Goal: Task Accomplishment & Management: Manage account settings

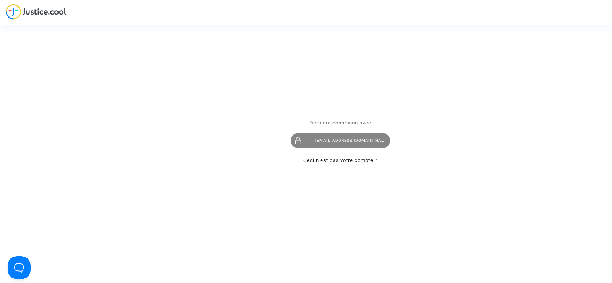
click at [339, 136] on div "contact@onrbat.fr" at bounding box center [340, 140] width 99 height 15
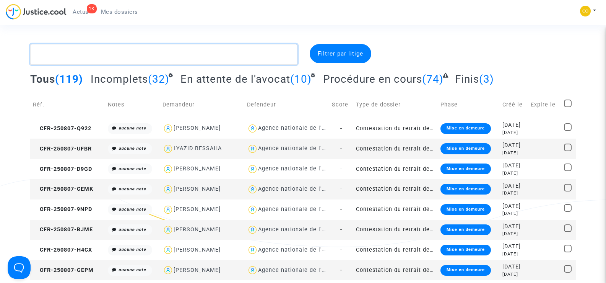
click at [67, 58] on textarea at bounding box center [163, 54] width 267 height 21
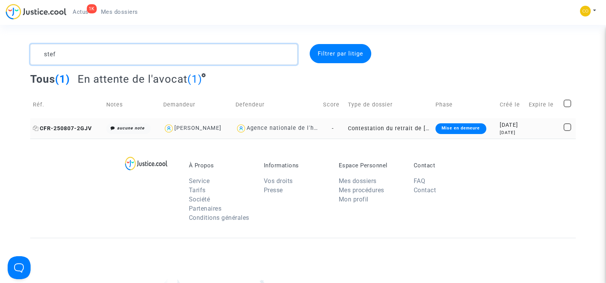
type textarea "stef"
click at [63, 128] on span "CFR-250807-2GJV" at bounding box center [62, 128] width 59 height 7
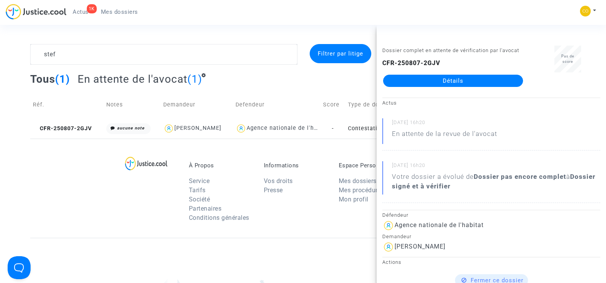
click at [464, 80] on link "Détails" at bounding box center [453, 81] width 140 height 12
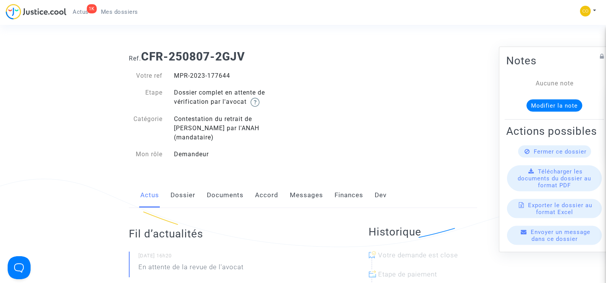
drag, startPoint x: 238, startPoint y: 76, endPoint x: 173, endPoint y: 72, distance: 65.1
click at [173, 72] on div "MPR-2023-177644" at bounding box center [235, 75] width 135 height 9
copy div "MPR-2023-177644"
click at [359, 96] on div "Ref. CFR-250807-2GJV Votre ref MPR-2023-177644 Etape Dossier complet en attente…" at bounding box center [303, 105] width 360 height 123
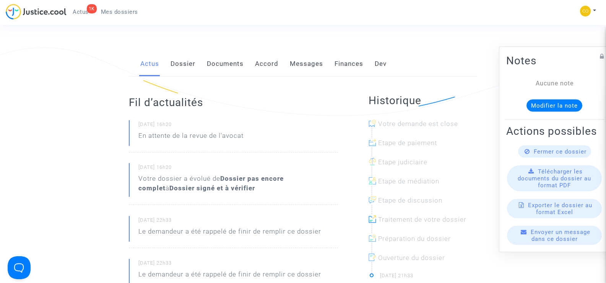
scroll to position [38, 0]
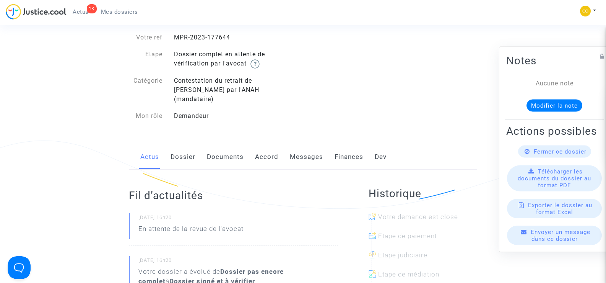
click at [216, 150] on link "Documents" at bounding box center [225, 156] width 37 height 25
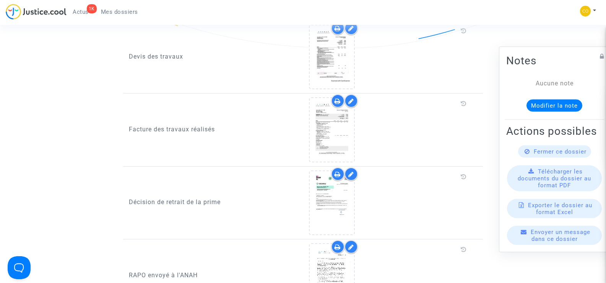
scroll to position [535, 0]
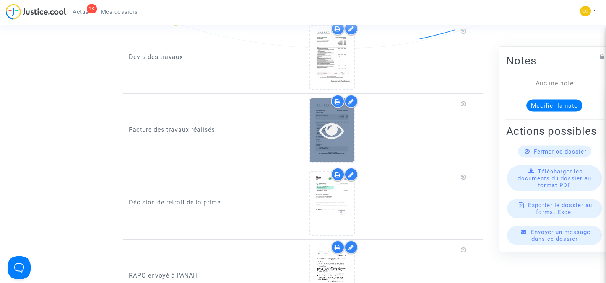
click at [340, 126] on icon at bounding box center [331, 130] width 25 height 24
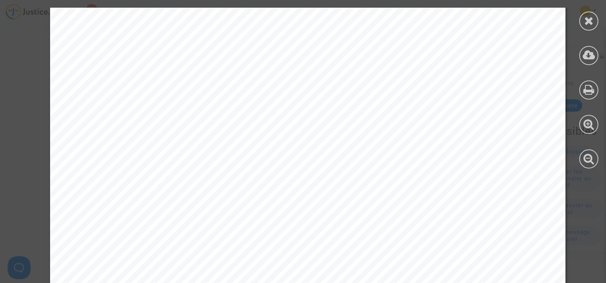
scroll to position [0, 0]
click at [590, 20] on icon at bounding box center [589, 20] width 10 height 11
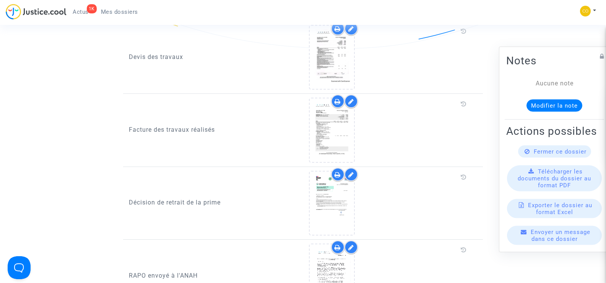
click at [112, 13] on span "Mes dossiers" at bounding box center [119, 11] width 37 height 7
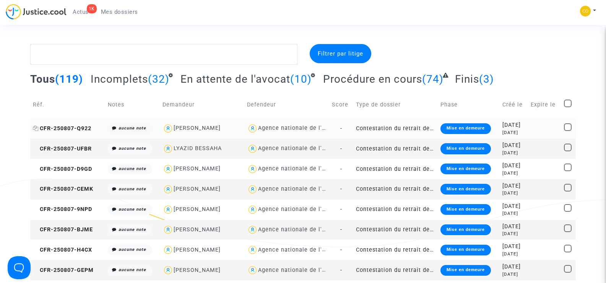
click at [74, 125] on span "CFR-250807-Q922" at bounding box center [62, 128] width 59 height 7
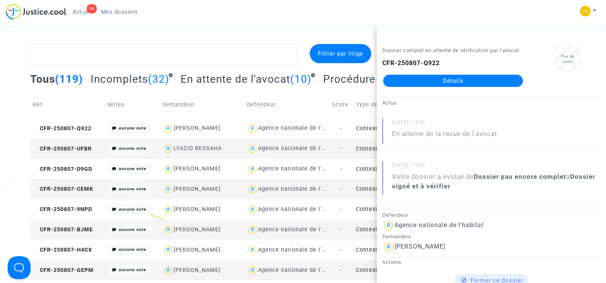
click at [459, 81] on link "Détails" at bounding box center [453, 81] width 140 height 12
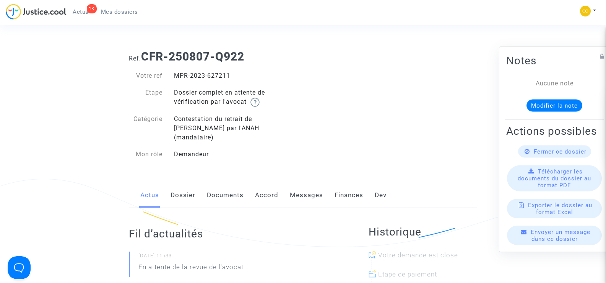
click at [225, 187] on link "Documents" at bounding box center [225, 194] width 37 height 25
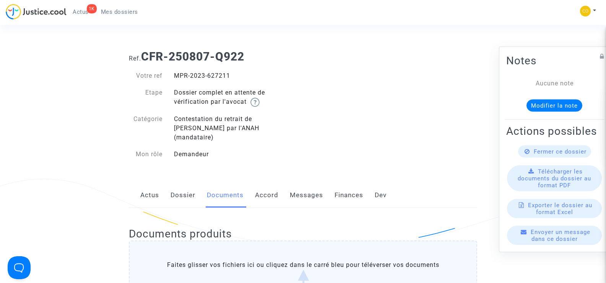
drag, startPoint x: 233, startPoint y: 76, endPoint x: 174, endPoint y: 76, distance: 58.9
click at [174, 76] on div "MPR-2023-627211" at bounding box center [235, 75] width 135 height 9
copy div "MPR-2023-627211"
click at [115, 11] on span "Mes dossiers" at bounding box center [119, 11] width 37 height 7
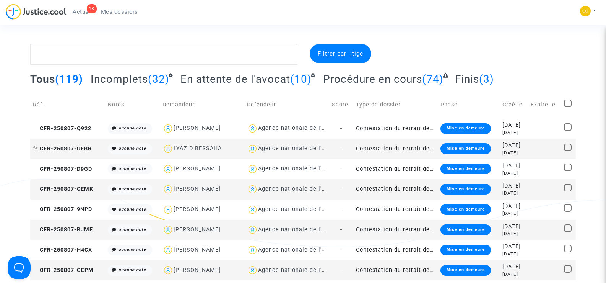
click at [50, 148] on span "CFR-250807-UFBR" at bounding box center [62, 148] width 59 height 7
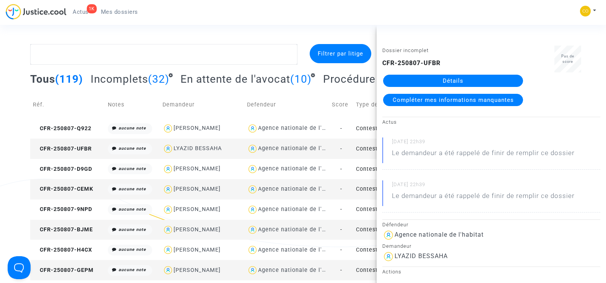
click at [454, 80] on link "Détails" at bounding box center [453, 81] width 140 height 12
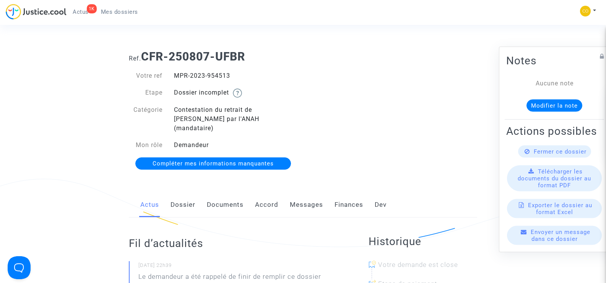
click at [223, 192] on link "Documents" at bounding box center [225, 204] width 37 height 25
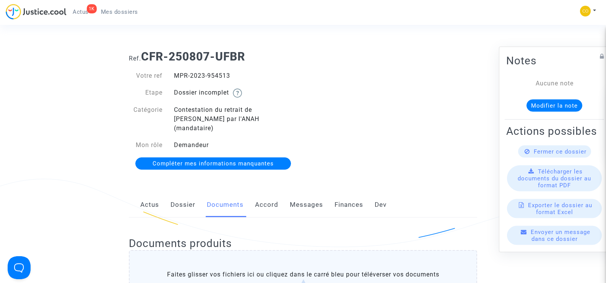
drag, startPoint x: 236, startPoint y: 73, endPoint x: 169, endPoint y: 73, distance: 67.3
click at [169, 73] on div "MPR-2023-954513" at bounding box center [235, 75] width 135 height 9
copy div "MPR-2023-954513"
click at [132, 11] on span "Mes dossiers" at bounding box center [119, 11] width 37 height 7
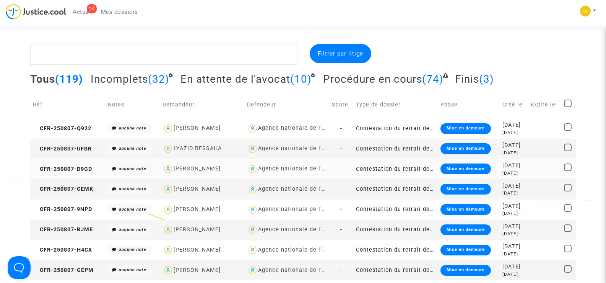
click at [63, 172] on td "CFR-250807-D9GD" at bounding box center [67, 169] width 75 height 20
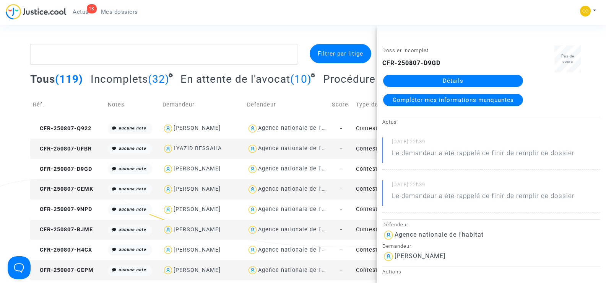
click at [474, 78] on link "Détails" at bounding box center [453, 81] width 140 height 12
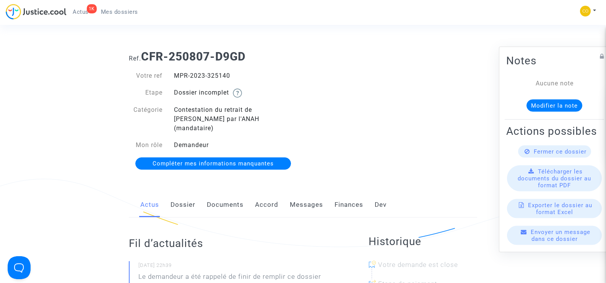
drag, startPoint x: 247, startPoint y: 79, endPoint x: 176, endPoint y: 72, distance: 71.8
click at [176, 72] on div "MPR-2023-325140" at bounding box center [235, 75] width 135 height 9
click at [333, 73] on div "Ref. CFR-250807-D9GD Votre ref MPR-2023-325140 Etape Dossier incomplet Catégori…" at bounding box center [303, 110] width 360 height 132
click at [225, 192] on link "Documents" at bounding box center [225, 204] width 37 height 25
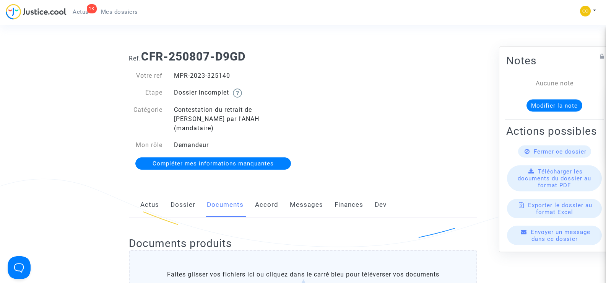
click at [130, 13] on span "Mes dossiers" at bounding box center [119, 11] width 37 height 7
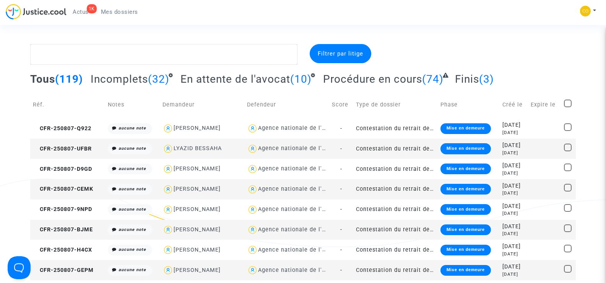
click at [75, 185] on td "CFR-250807-CEMK" at bounding box center [67, 189] width 75 height 20
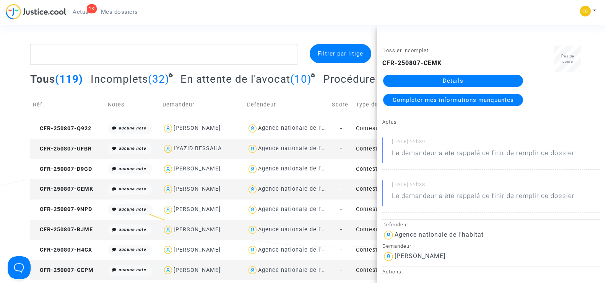
click at [483, 83] on link "Détails" at bounding box center [453, 81] width 140 height 12
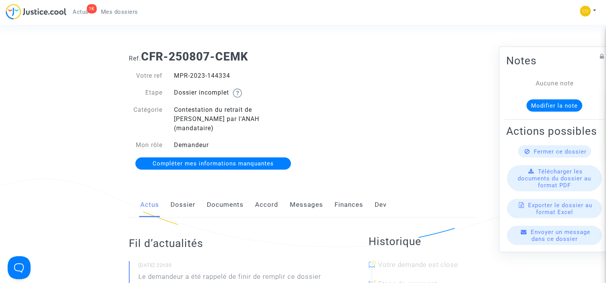
click at [221, 198] on link "Documents" at bounding box center [225, 204] width 37 height 25
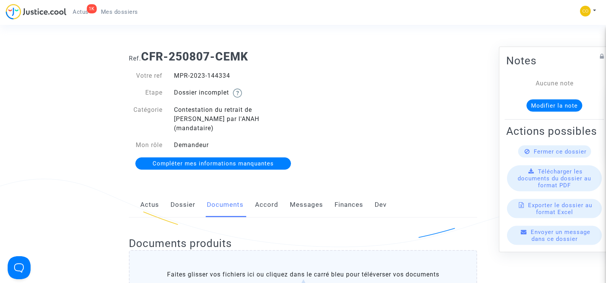
drag, startPoint x: 236, startPoint y: 77, endPoint x: 174, endPoint y: 78, distance: 62.0
click at [174, 78] on div "MPR-2023-144334" at bounding box center [235, 75] width 135 height 9
copy div "MPR-2023-144334"
click at [385, 76] on div "Ref. CFR-250807-CEMK Votre ref MPR-2023-144334 Etape Dossier incomplet Catégori…" at bounding box center [303, 110] width 360 height 132
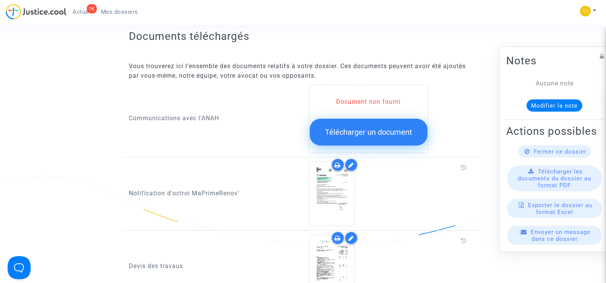
scroll to position [344, 0]
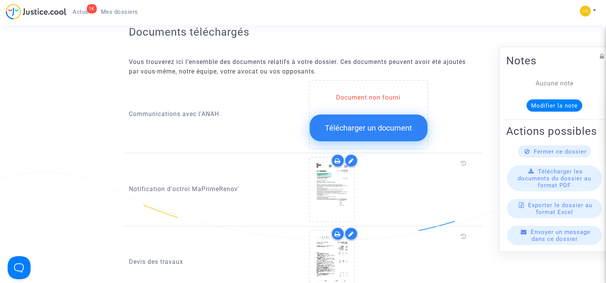
click at [378, 123] on span "Télécharger un document" at bounding box center [368, 127] width 87 height 9
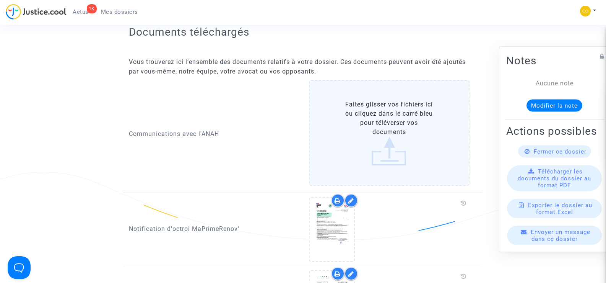
click at [389, 126] on label "Faites glisser vos fichiers ici ou cliquez dans le carré bleu pour téléverser v…" at bounding box center [389, 133] width 161 height 106
click at [0, 0] on input "Faites glisser vos fichiers ici ou cliquez dans le carré bleu pour téléverser v…" at bounding box center [0, 0] width 0 height 0
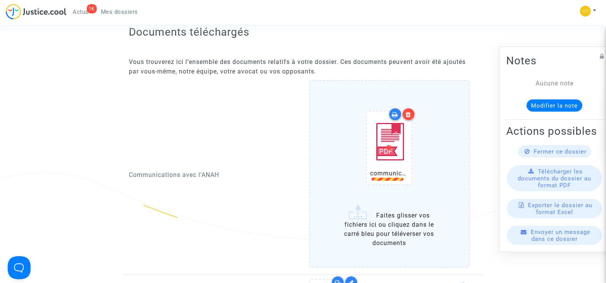
click at [413, 107] on div at bounding box center [408, 113] width 13 height 13
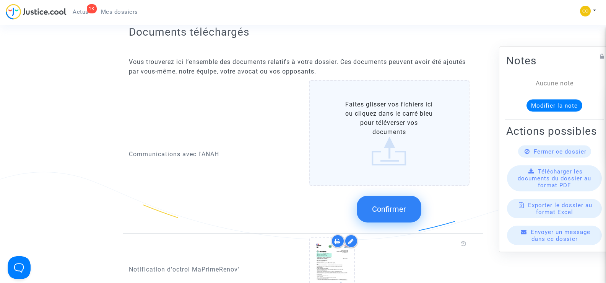
click at [388, 139] on label "Faites glisser vos fichiers ici ou cliquez dans le carré bleu pour téléverser v…" at bounding box center [389, 133] width 161 height 106
click at [0, 0] on input "Faites glisser vos fichiers ici ou cliquez dans le carré bleu pour téléverser v…" at bounding box center [0, 0] width 0 height 0
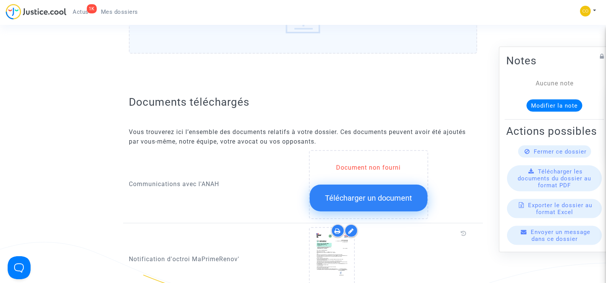
scroll to position [344, 0]
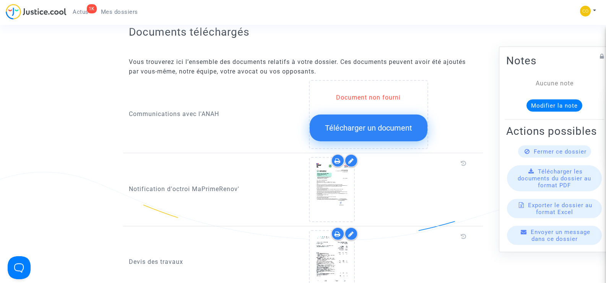
click at [367, 123] on span "Télécharger un document" at bounding box center [368, 127] width 87 height 9
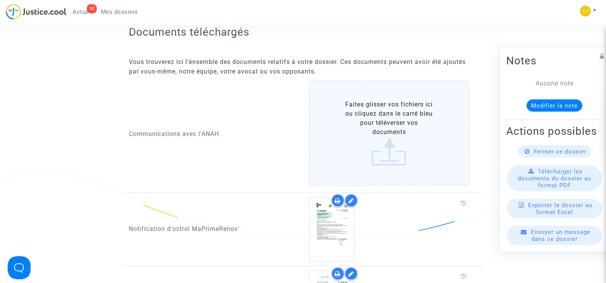
click at [395, 120] on label "Faites glisser vos fichiers ici ou cliquez dans le carré bleu pour téléverser v…" at bounding box center [389, 133] width 161 height 106
click at [0, 0] on input "Faites glisser vos fichiers ici ou cliquez dans le carré bleu pour téléverser v…" at bounding box center [0, 0] width 0 height 0
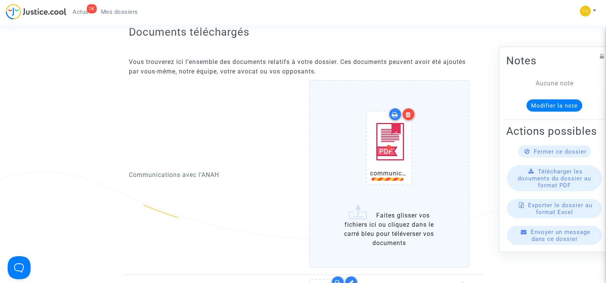
scroll to position [382, 0]
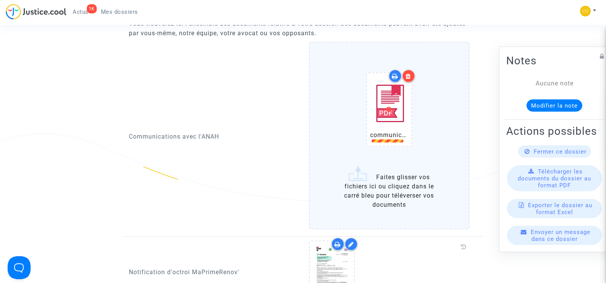
click at [413, 69] on div at bounding box center [408, 75] width 13 height 13
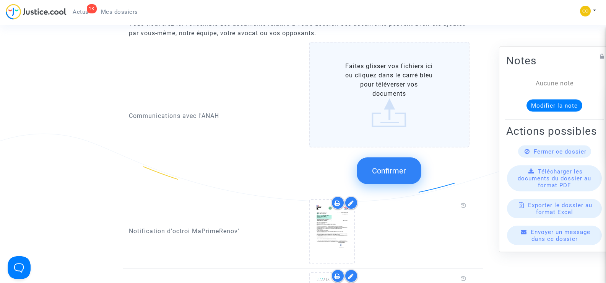
click at [401, 86] on label "Faites glisser vos fichiers ici ou cliquez dans le carré bleu pour téléverser v…" at bounding box center [389, 95] width 161 height 106
click at [0, 0] on input "Faites glisser vos fichiers ici ou cliquez dans le carré bleu pour téléverser v…" at bounding box center [0, 0] width 0 height 0
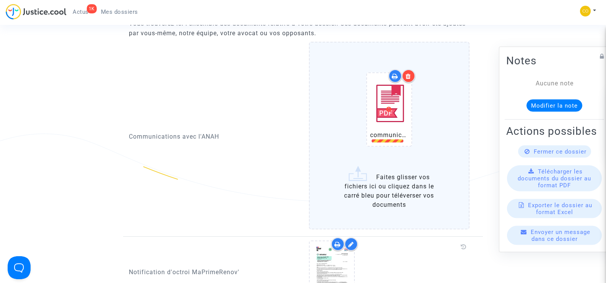
click at [385, 114] on img at bounding box center [389, 103] width 38 height 54
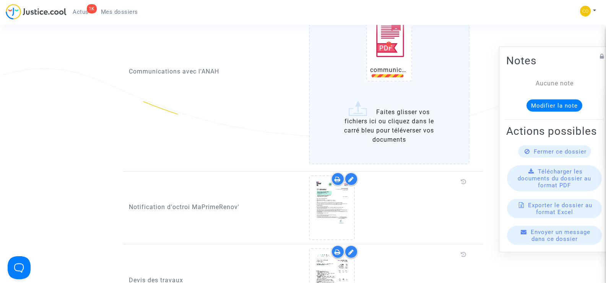
scroll to position [459, 0]
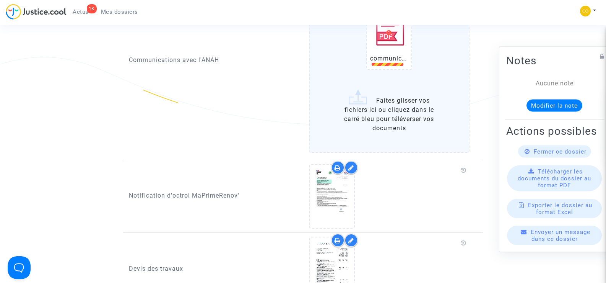
click at [392, 104] on label "communication GUNTHER.pdf Faites glisser vos fichiers ici ou cliquez dans le ca…" at bounding box center [389, 58] width 161 height 187
click at [0, 0] on input "communication GUNTHER.pdf Faites glisser vos fichiers ici ou cliquez dans le ca…" at bounding box center [0, 0] width 0 height 0
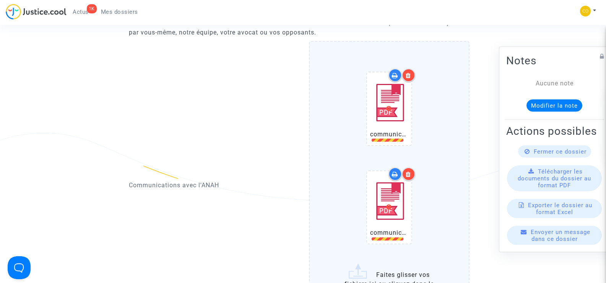
scroll to position [382, 0]
click at [409, 172] on icon at bounding box center [408, 175] width 5 height 6
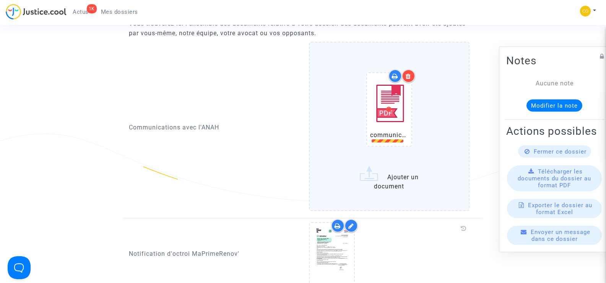
click at [418, 70] on div "communication GUNTHER.pdf" at bounding box center [389, 111] width 67 height 98
click at [0, 0] on input "communication GUNTHER.pdf Ajouter un document" at bounding box center [0, 0] width 0 height 0
click at [408, 73] on icon at bounding box center [408, 76] width 5 height 6
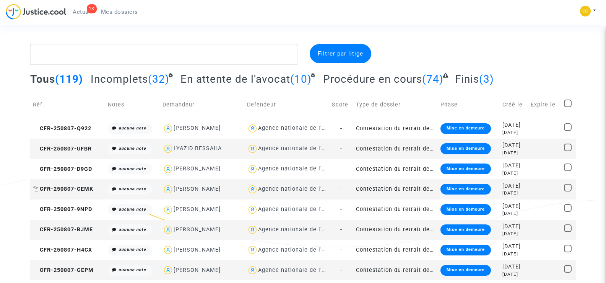
click at [66, 187] on span "CFR-250807-CEMK" at bounding box center [63, 188] width 60 height 7
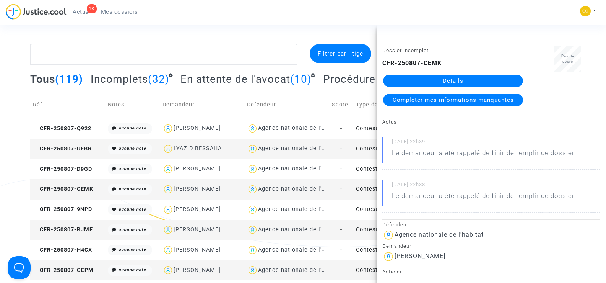
click at [464, 80] on link "Détails" at bounding box center [453, 81] width 140 height 12
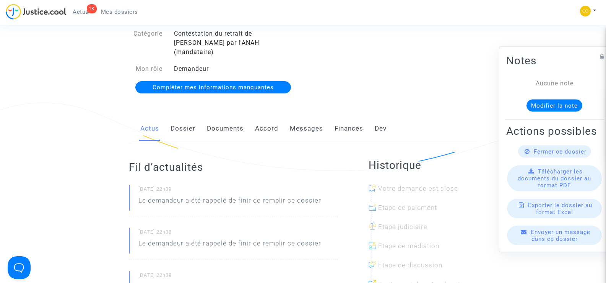
scroll to position [76, 0]
click at [223, 120] on link "Documents" at bounding box center [225, 127] width 37 height 25
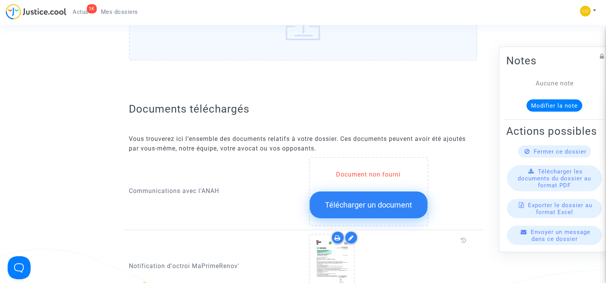
scroll to position [344, 0]
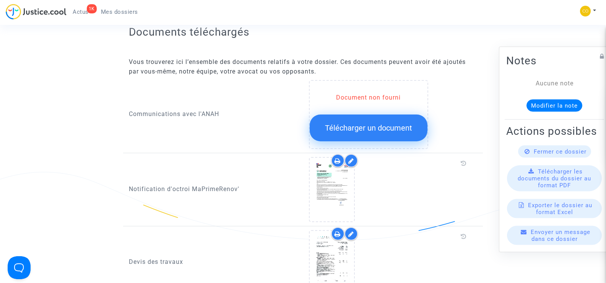
click at [375, 114] on button "Télécharger un document" at bounding box center [369, 127] width 118 height 27
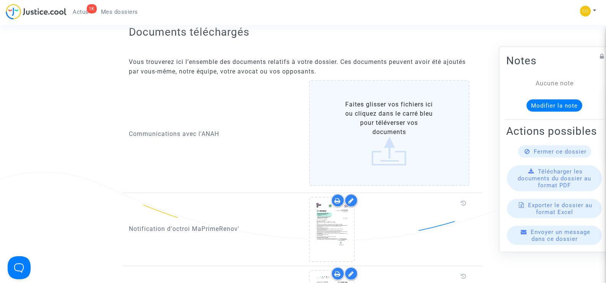
click at [378, 122] on label "Faites glisser vos fichiers ici ou cliquez dans le carré bleu pour téléverser v…" at bounding box center [389, 133] width 161 height 106
click at [0, 0] on input "Faites glisser vos fichiers ici ou cliquez dans le carré bleu pour téléverser v…" at bounding box center [0, 0] width 0 height 0
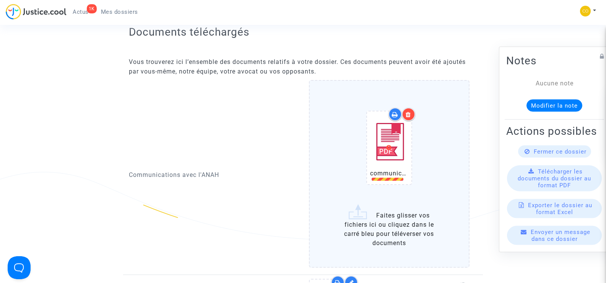
click at [387, 146] on img at bounding box center [389, 141] width 38 height 54
click at [413, 108] on div at bounding box center [408, 113] width 13 height 13
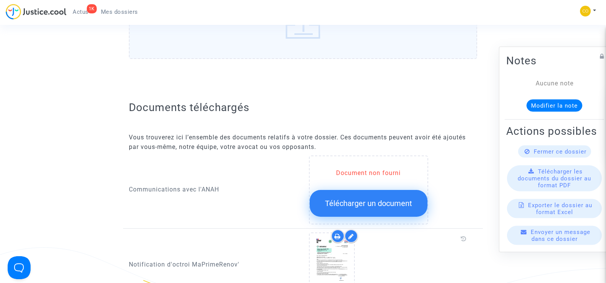
scroll to position [344, 0]
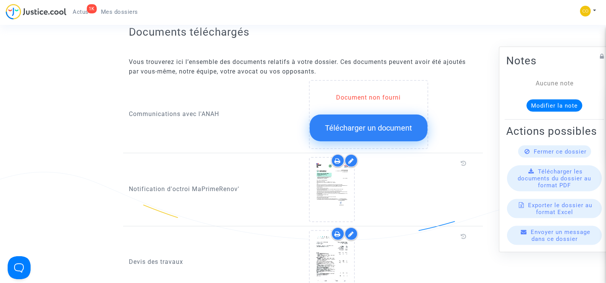
click at [371, 125] on button "Télécharger un document" at bounding box center [369, 127] width 118 height 27
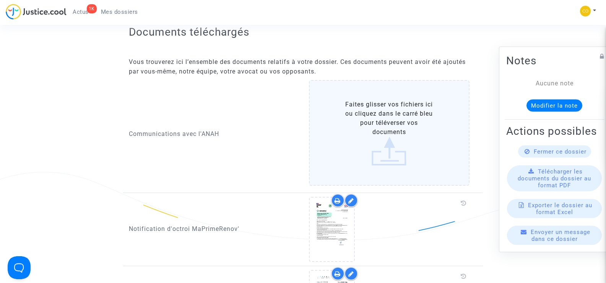
click at [396, 124] on label "Faites glisser vos fichiers ici ou cliquez dans le carré bleu pour téléverser v…" at bounding box center [389, 133] width 161 height 106
click at [0, 0] on input "Faites glisser vos fichiers ici ou cliquez dans le carré bleu pour téléverser v…" at bounding box center [0, 0] width 0 height 0
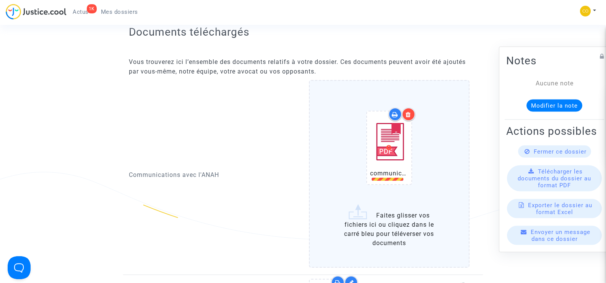
click at [408, 111] on icon at bounding box center [408, 114] width 5 height 6
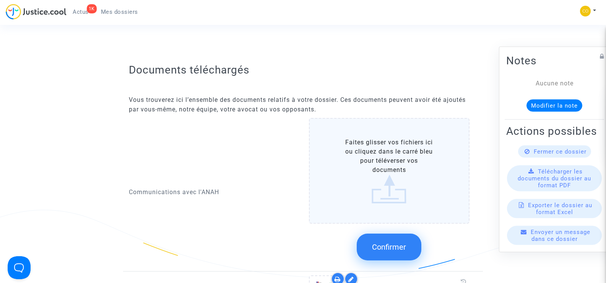
scroll to position [306, 0]
click at [388, 169] on label "Faites glisser vos fichiers ici ou cliquez dans le carré bleu pour téléverser v…" at bounding box center [389, 171] width 161 height 106
click at [0, 0] on input "Faites glisser vos fichiers ici ou cliquez dans le carré bleu pour téléverser v…" at bounding box center [0, 0] width 0 height 0
click at [123, 15] on span "Mes dossiers" at bounding box center [119, 11] width 37 height 7
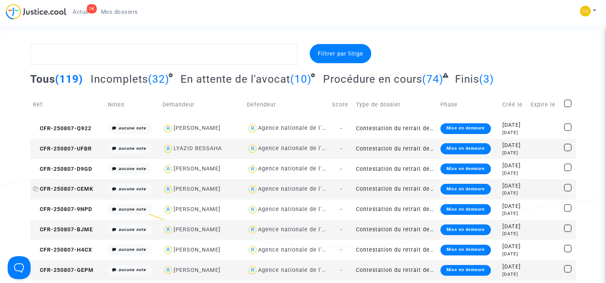
click at [74, 190] on span "CFR-250807-CEMK" at bounding box center [63, 188] width 60 height 7
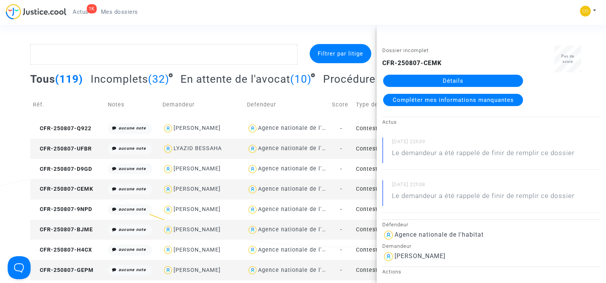
click at [483, 82] on link "Détails" at bounding box center [453, 81] width 140 height 12
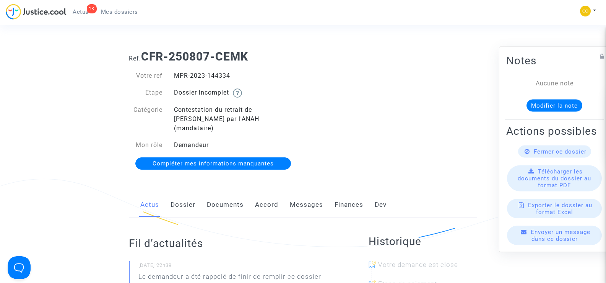
drag, startPoint x: 230, startPoint y: 196, endPoint x: 463, endPoint y: 200, distance: 232.5
click at [230, 195] on link "Documents" at bounding box center [225, 204] width 37 height 25
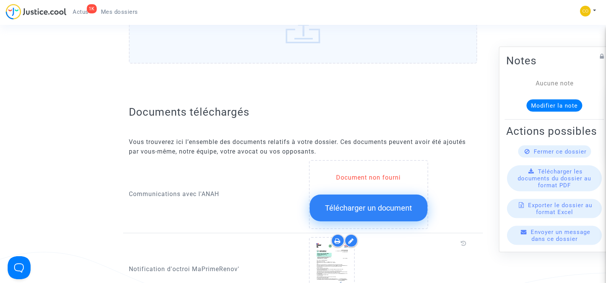
scroll to position [306, 0]
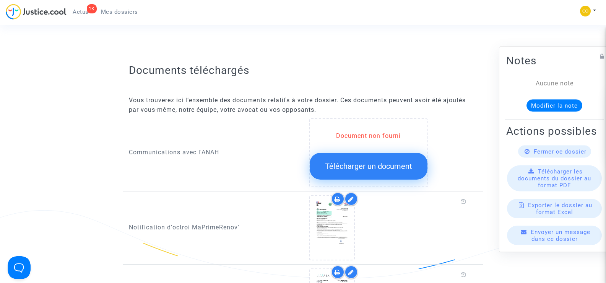
click at [384, 161] on span "Télécharger un document" at bounding box center [368, 165] width 87 height 9
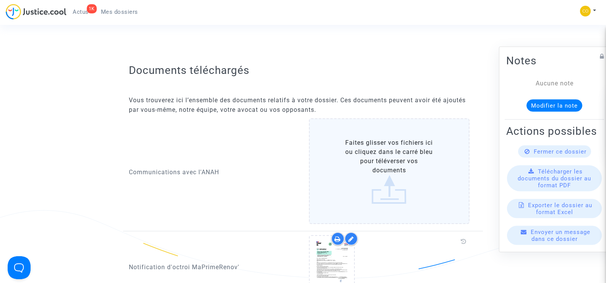
click at [387, 151] on label "Faites glisser vos fichiers ici ou cliquez dans le carré bleu pour téléverser v…" at bounding box center [389, 171] width 161 height 106
click at [0, 0] on input "Faites glisser vos fichiers ici ou cliquez dans le carré bleu pour téléverser v…" at bounding box center [0, 0] width 0 height 0
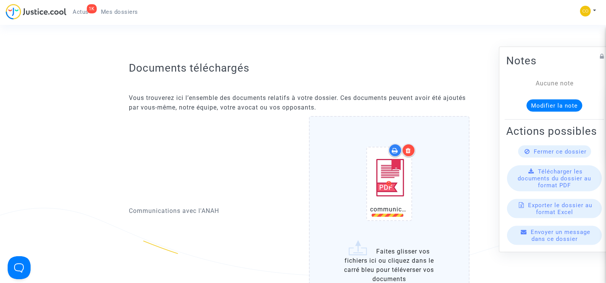
scroll to position [382, 0]
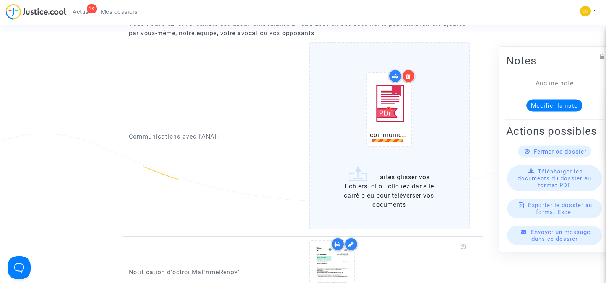
click at [400, 98] on img at bounding box center [389, 103] width 38 height 54
click at [392, 161] on label "communication GUNTHER.pdf Faites glisser vos fichiers ici ou cliquez dans le ca…" at bounding box center [389, 135] width 161 height 187
click at [0, 0] on input "communication GUNTHER.pdf Faites glisser vos fichiers ici ou cliquez dans le ca…" at bounding box center [0, 0] width 0 height 0
click at [409, 73] on icon at bounding box center [408, 76] width 5 height 6
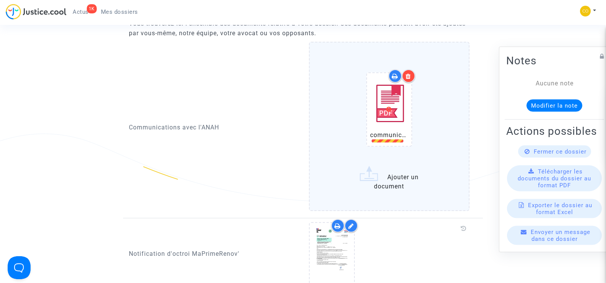
click at [410, 73] on icon at bounding box center [408, 76] width 5 height 6
click at [412, 69] on div at bounding box center [408, 75] width 13 height 13
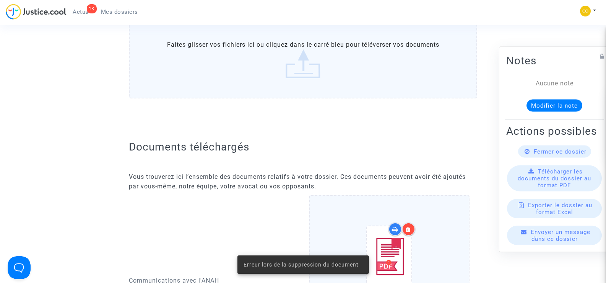
scroll to position [0, 0]
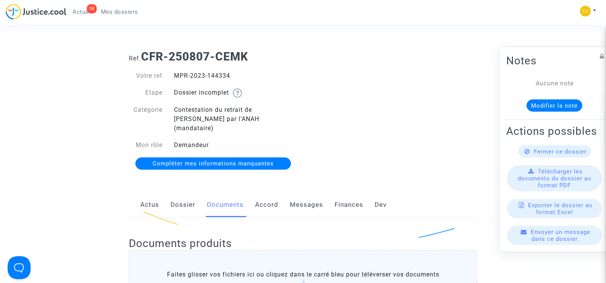
click at [112, 7] on link "Mes dossiers" at bounding box center [119, 11] width 49 height 11
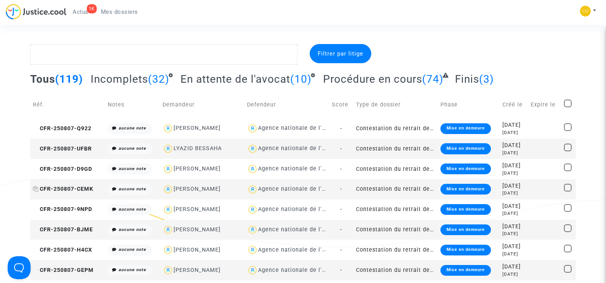
click at [75, 190] on span "CFR-250807-CEMK" at bounding box center [63, 188] width 60 height 7
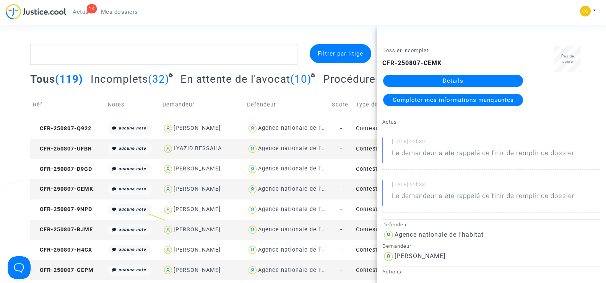
click at [468, 79] on link "Détails" at bounding box center [453, 81] width 140 height 12
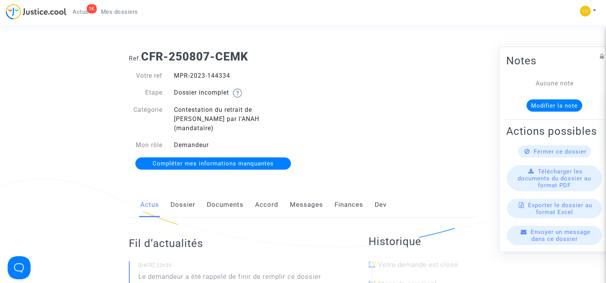
click at [214, 193] on link "Documents" at bounding box center [225, 204] width 37 height 25
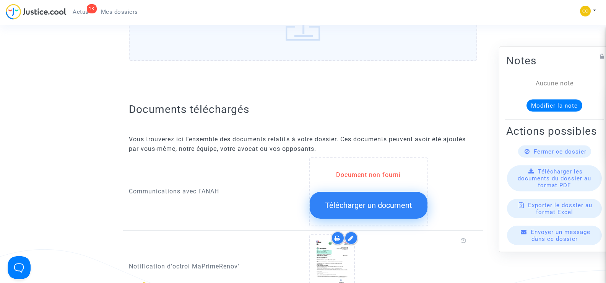
scroll to position [344, 0]
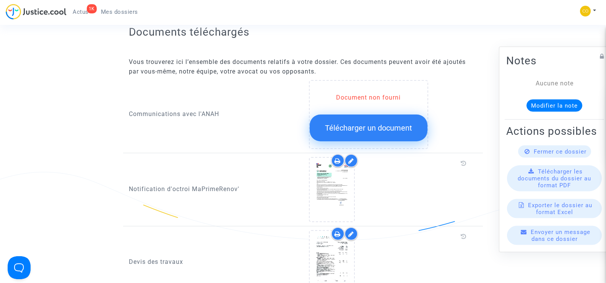
click at [367, 123] on span "Télécharger un document" at bounding box center [368, 127] width 87 height 9
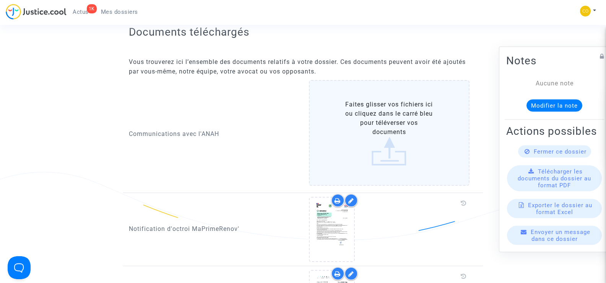
click at [416, 143] on label "Faites glisser vos fichiers ici ou cliquez dans le carré bleu pour téléverser v…" at bounding box center [389, 133] width 161 height 106
click at [0, 0] on input "Faites glisser vos fichiers ici ou cliquez dans le carré bleu pour téléverser v…" at bounding box center [0, 0] width 0 height 0
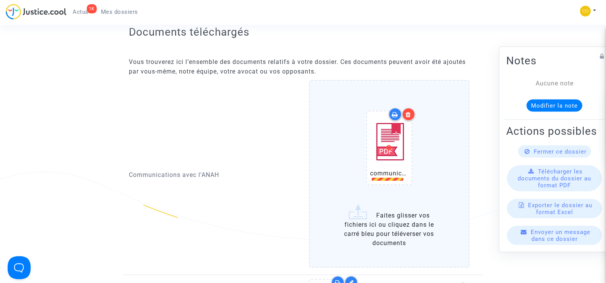
click at [411, 111] on icon at bounding box center [408, 114] width 5 height 6
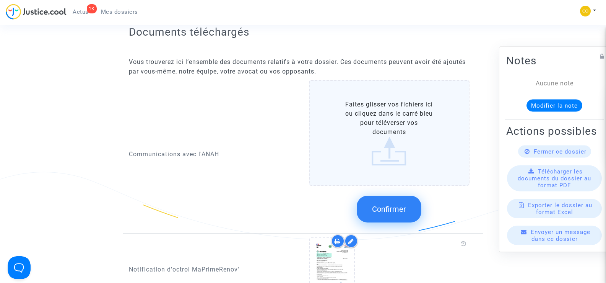
click at [403, 137] on label "Faites glisser vos fichiers ici ou cliquez dans le carré bleu pour téléverser v…" at bounding box center [389, 133] width 161 height 106
click at [0, 0] on input "Faites glisser vos fichiers ici ou cliquez dans le carré bleu pour téléverser v…" at bounding box center [0, 0] width 0 height 0
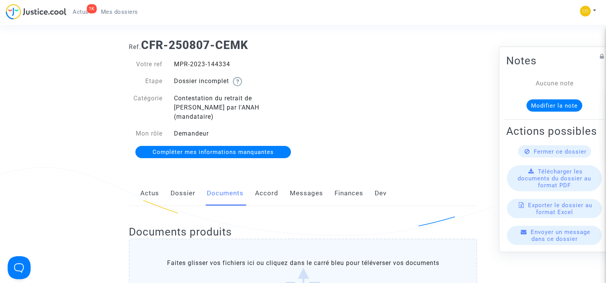
scroll to position [0, 0]
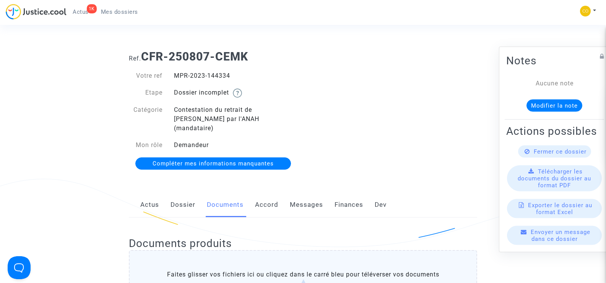
click at [122, 12] on span "Mes dossiers" at bounding box center [119, 11] width 37 height 7
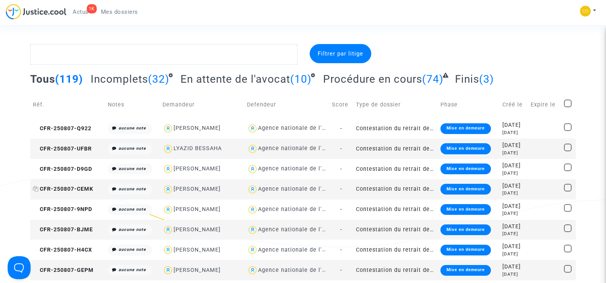
click at [71, 189] on span "CFR-250807-CEMK" at bounding box center [63, 188] width 60 height 7
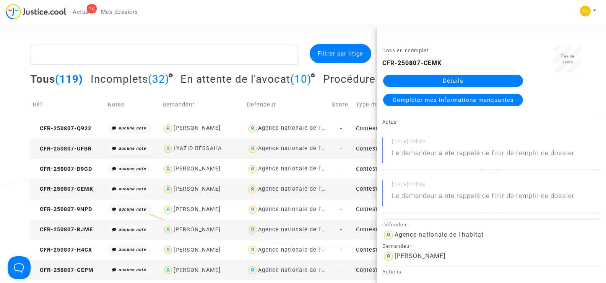
click at [462, 79] on link "Détails" at bounding box center [453, 81] width 140 height 12
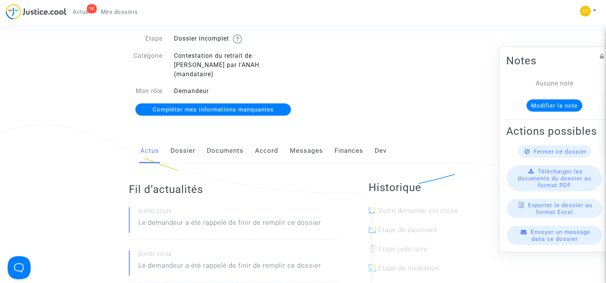
scroll to position [153, 0]
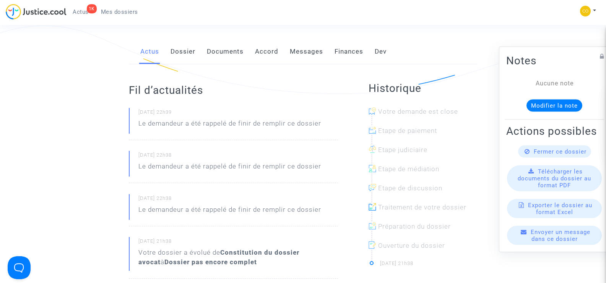
click at [215, 39] on link "Documents" at bounding box center [225, 51] width 37 height 25
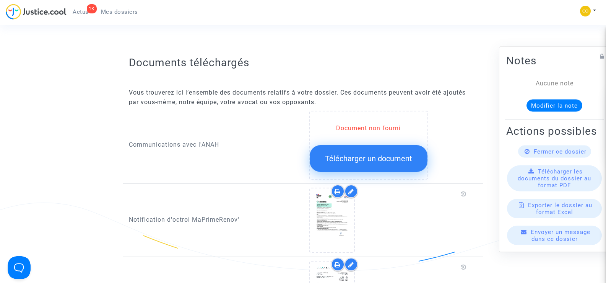
scroll to position [268, 0]
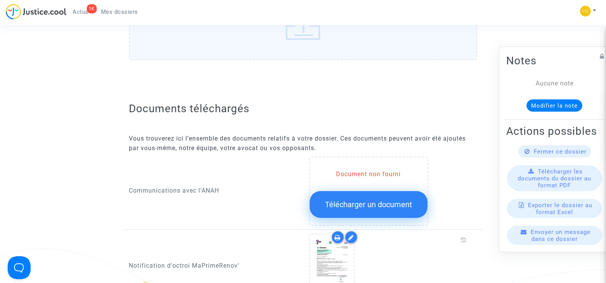
click at [369, 200] on span "Télécharger un document" at bounding box center [368, 204] width 87 height 9
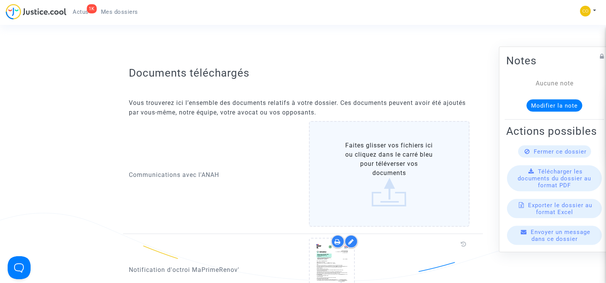
scroll to position [344, 0]
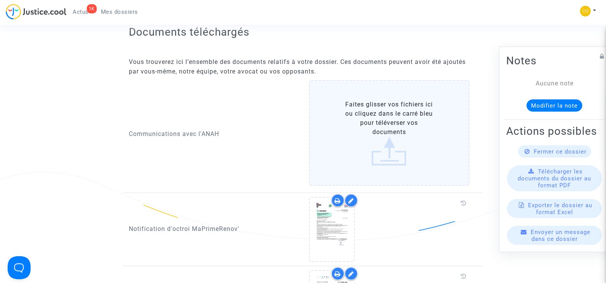
click at [394, 137] on label "Faites glisser vos fichiers ici ou cliquez dans le carré bleu pour téléverser v…" at bounding box center [389, 133] width 161 height 106
click at [0, 0] on input "Faites glisser vos fichiers ici ou cliquez dans le carré bleu pour téléverser v…" at bounding box center [0, 0] width 0 height 0
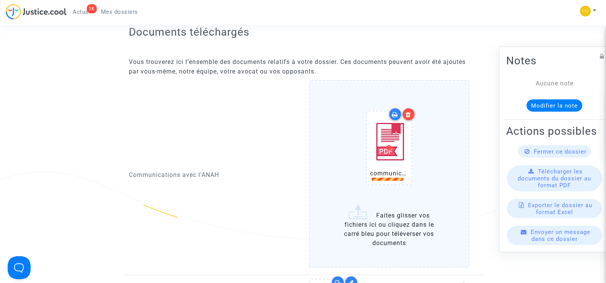
click at [411, 111] on icon at bounding box center [408, 114] width 5 height 6
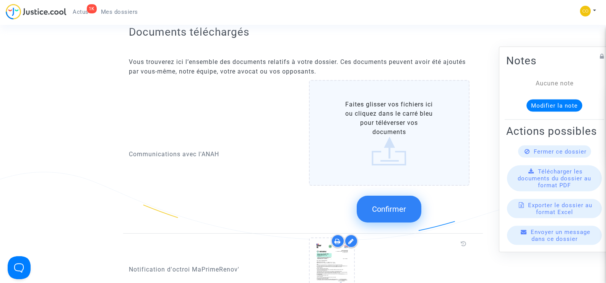
click at [117, 16] on link "Mes dossiers" at bounding box center [119, 11] width 49 height 11
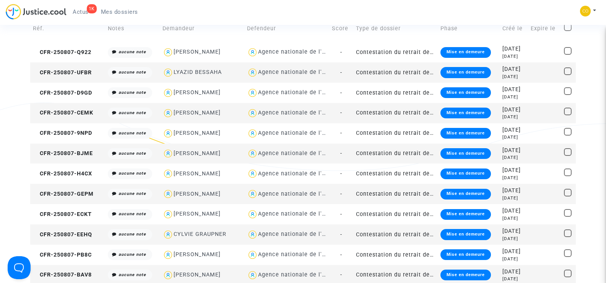
scroll to position [76, 0]
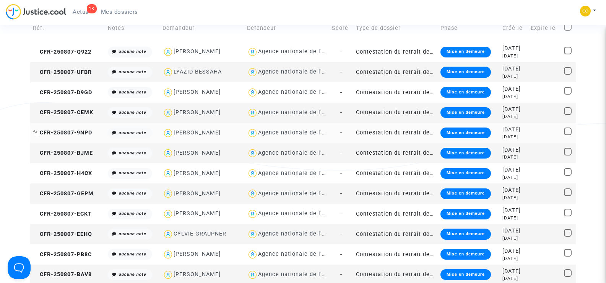
click at [60, 129] on span "CFR-250807-9NPD" at bounding box center [62, 132] width 59 height 7
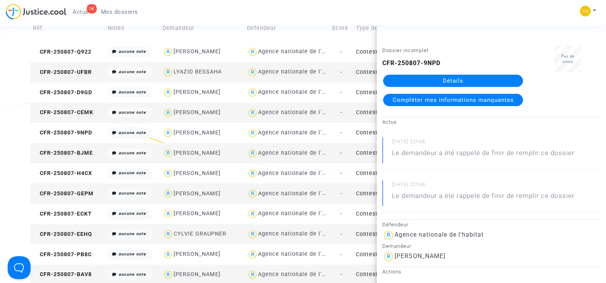
click at [466, 78] on link "Détails" at bounding box center [453, 81] width 140 height 12
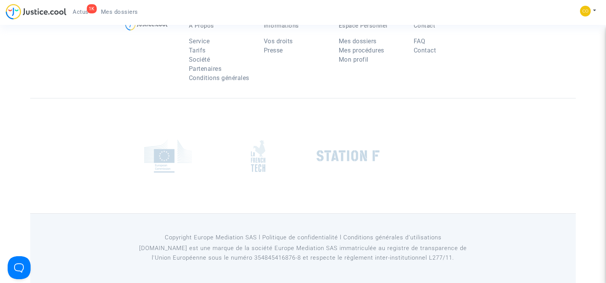
scroll to position [76, 0]
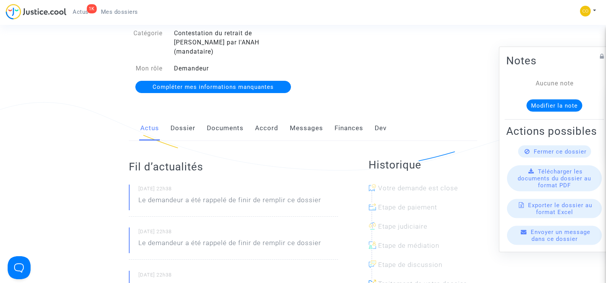
click at [231, 115] on link "Documents" at bounding box center [225, 127] width 37 height 25
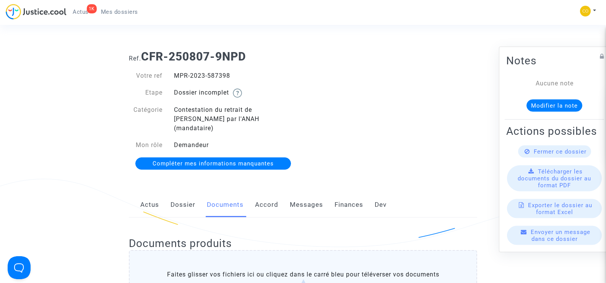
drag, startPoint x: 233, startPoint y: 75, endPoint x: 176, endPoint y: 76, distance: 57.4
click at [176, 76] on div "MPR-2023-587398" at bounding box center [235, 75] width 135 height 9
copy div "MPR-2023-587398"
click at [397, 119] on div "Ref. CFR-250807-9NPD Votre ref MPR-2023-587398 Etape Dossier incomplet Catégori…" at bounding box center [303, 110] width 360 height 132
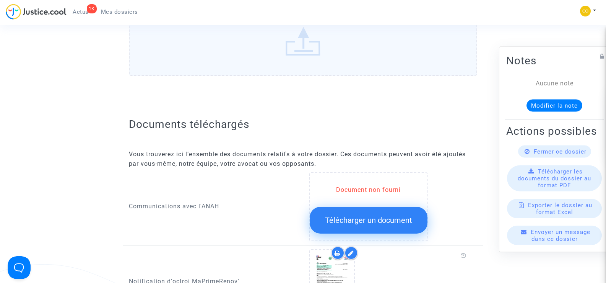
scroll to position [306, 0]
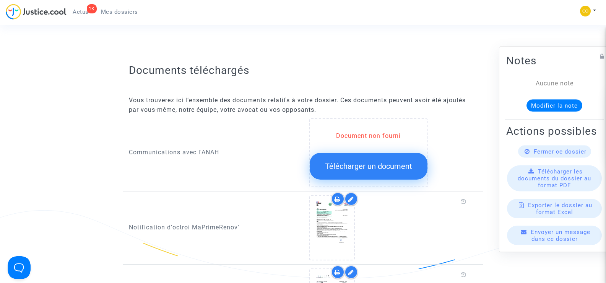
click at [356, 161] on span "Télécharger un document" at bounding box center [368, 165] width 87 height 9
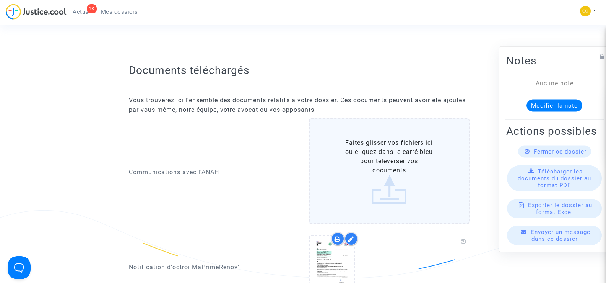
click at [385, 154] on label "Faites glisser vos fichiers ici ou cliquez dans le carré bleu pour téléverser v…" at bounding box center [389, 171] width 161 height 106
click at [0, 0] on input "Faites glisser vos fichiers ici ou cliquez dans le carré bleu pour téléverser v…" at bounding box center [0, 0] width 0 height 0
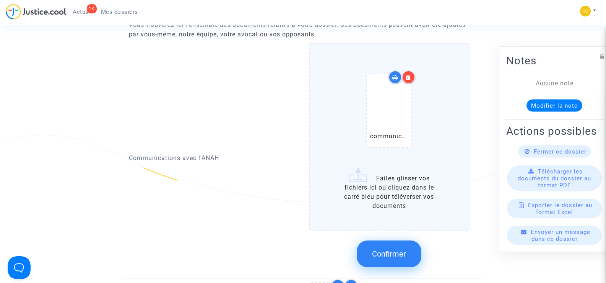
scroll to position [382, 0]
click at [386, 248] on span "Confirmer" at bounding box center [389, 252] width 34 height 9
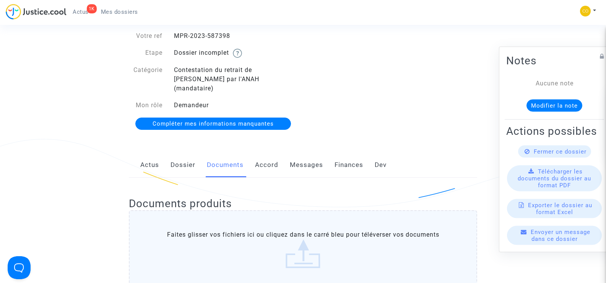
scroll to position [38, 0]
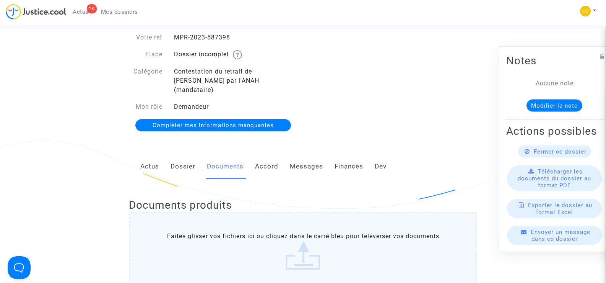
drag, startPoint x: 231, startPoint y: 38, endPoint x: 172, endPoint y: 34, distance: 58.6
click at [171, 37] on div "MPR-2023-587398" at bounding box center [235, 37] width 135 height 9
copy div "MPR-2023-587398"
click at [115, 5] on ul "1K Actus Mes dossiers" at bounding box center [106, 11] width 78 height 14
click at [122, 11] on span "Mes dossiers" at bounding box center [119, 11] width 37 height 7
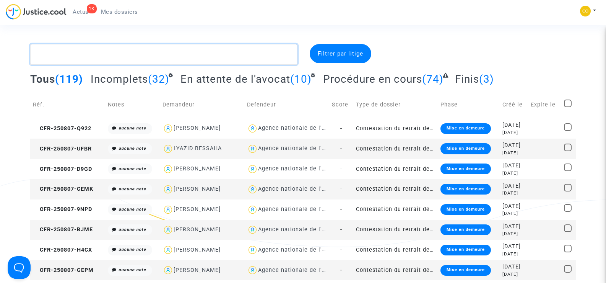
click at [72, 59] on textarea at bounding box center [163, 54] width 267 height 21
paste textarea "BALABUCH"
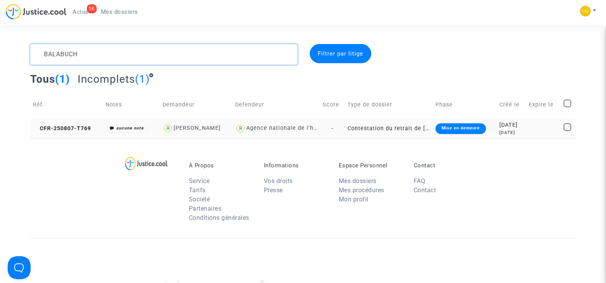
type textarea "BALABUCH"
click at [70, 123] on td "CFR-250807-T769" at bounding box center [66, 128] width 73 height 20
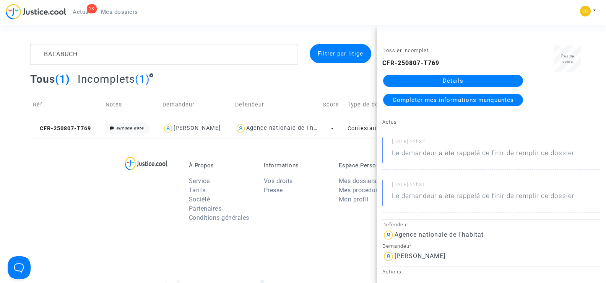
click at [455, 80] on link "Détails" at bounding box center [453, 81] width 140 height 12
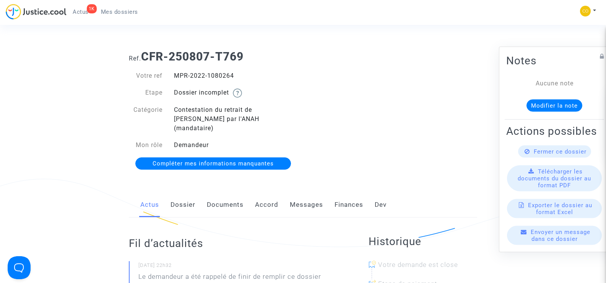
click at [221, 199] on link "Documents" at bounding box center [225, 204] width 37 height 25
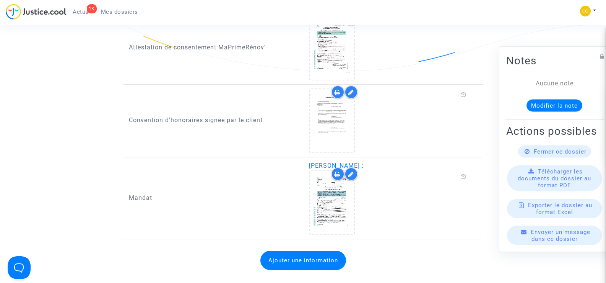
scroll to position [841, 0]
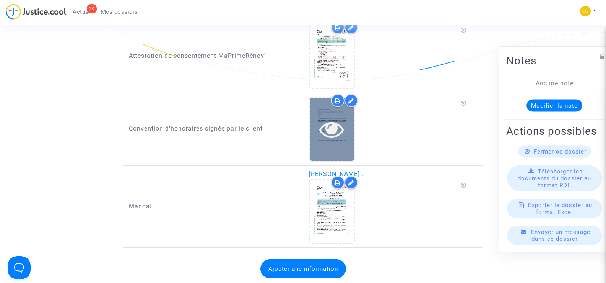
click at [343, 128] on icon at bounding box center [331, 129] width 25 height 24
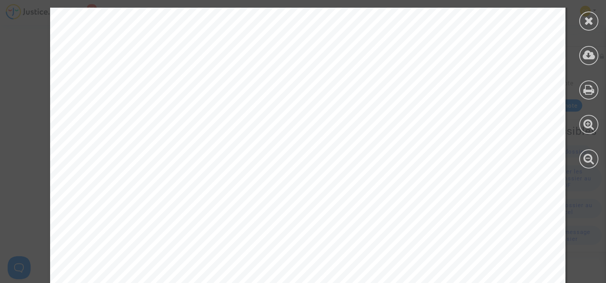
scroll to position [4780, 0]
click at [585, 18] on icon at bounding box center [589, 20] width 10 height 11
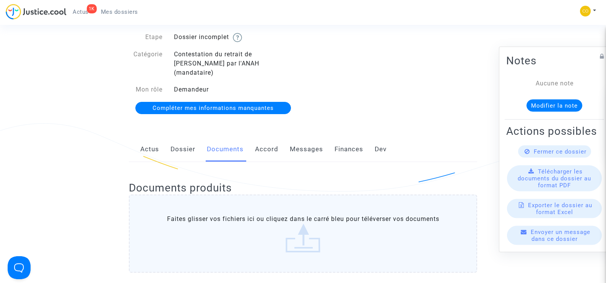
scroll to position [0, 0]
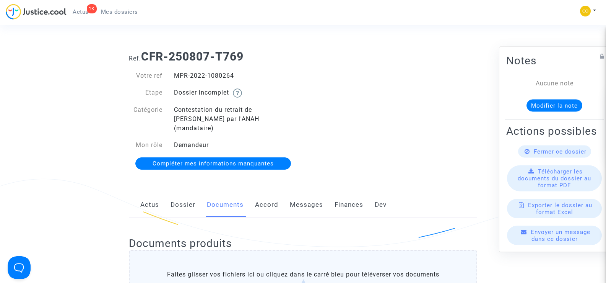
click at [111, 12] on span "Mes dossiers" at bounding box center [119, 11] width 37 height 7
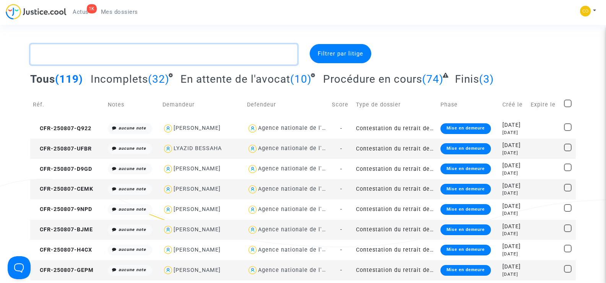
click at [89, 54] on textarea at bounding box center [163, 54] width 267 height 21
paste textarea "VILARET"
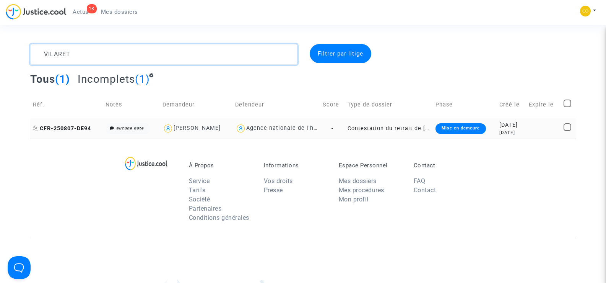
type textarea "VILARET"
click at [72, 128] on span "CFR-250807-DE94" at bounding box center [62, 128] width 58 height 7
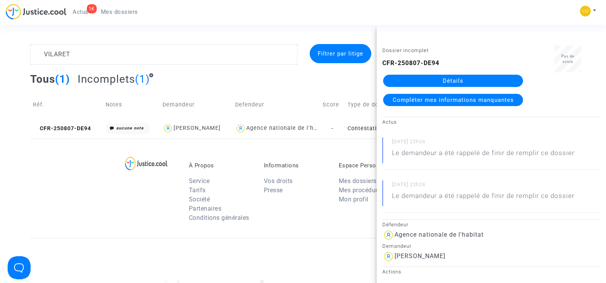
click at [458, 80] on link "Détails" at bounding box center [453, 81] width 140 height 12
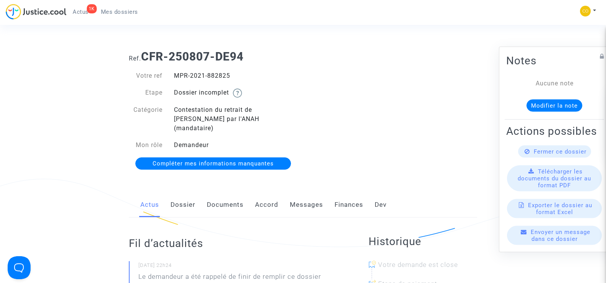
click at [215, 197] on link "Documents" at bounding box center [225, 204] width 37 height 25
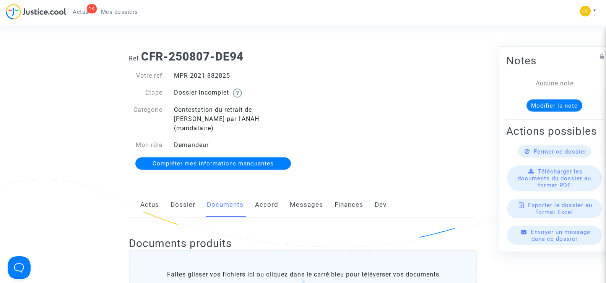
click at [411, 128] on div "Ref. CFR-250807-DE94 Votre ref MPR-2021-882825 Etape Dossier incomplet Catégori…" at bounding box center [303, 110] width 360 height 132
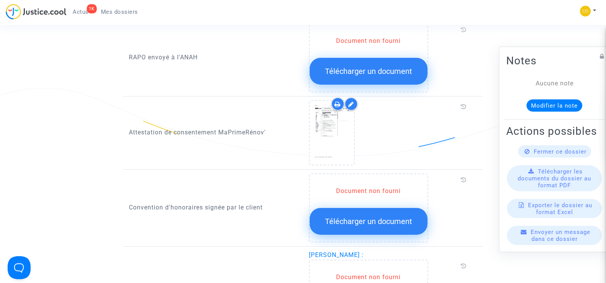
scroll to position [918, 0]
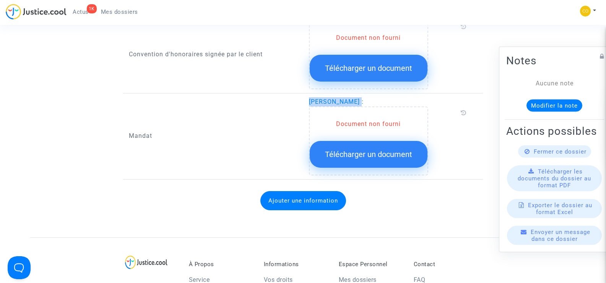
drag, startPoint x: 358, startPoint y: 93, endPoint x: 309, endPoint y: 93, distance: 48.6
click at [309, 98] on span "[PERSON_NAME] :" at bounding box center [336, 101] width 55 height 7
copy span "[PERSON_NAME]"
click at [482, 158] on div "[PERSON_NAME] : Document non fourni Télécharger un document" at bounding box center [393, 136] width 180 height 78
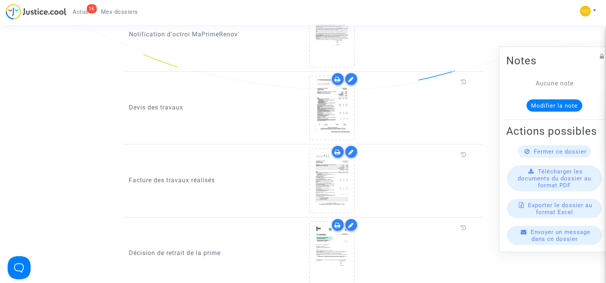
scroll to position [612, 0]
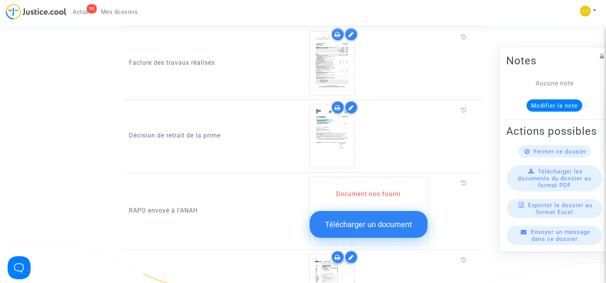
click at [112, 9] on span "Mes dossiers" at bounding box center [119, 11] width 37 height 7
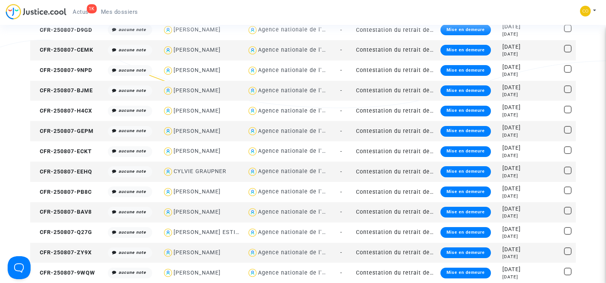
scroll to position [38, 0]
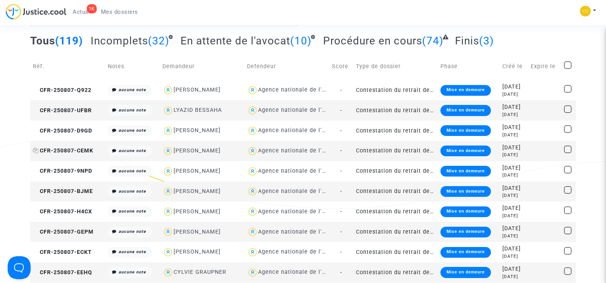
click at [68, 150] on span "CFR-250807-CEMK" at bounding box center [63, 150] width 60 height 7
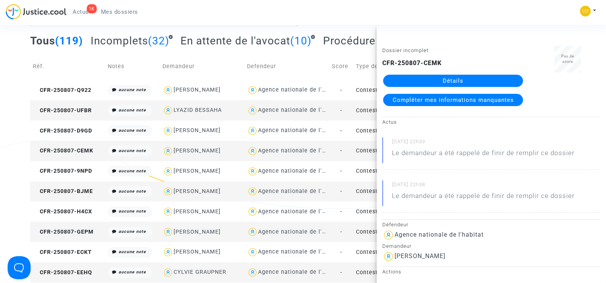
click at [502, 77] on link "Détails" at bounding box center [453, 81] width 140 height 12
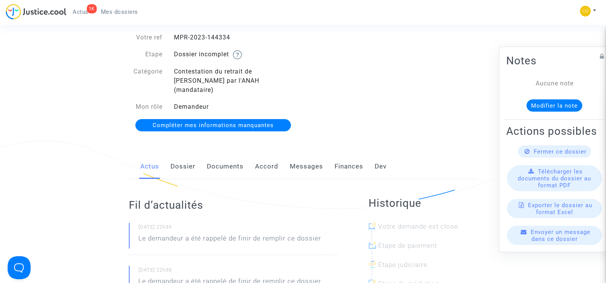
click at [232, 154] on link "Documents" at bounding box center [225, 166] width 37 height 25
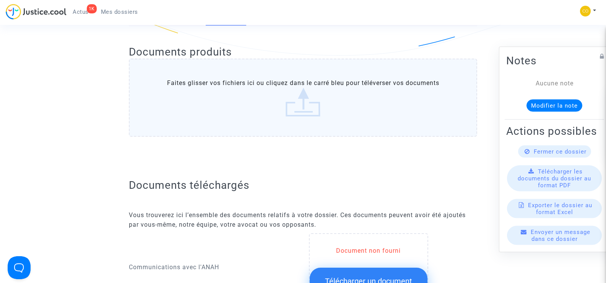
scroll to position [306, 0]
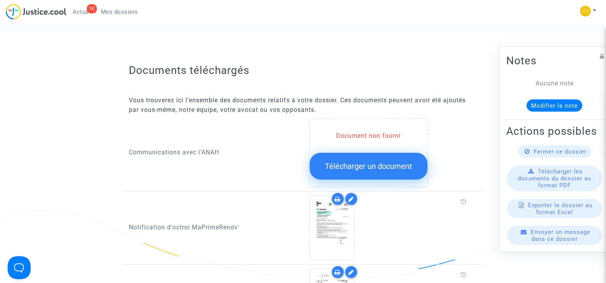
click at [377, 161] on span "Télécharger un document" at bounding box center [368, 165] width 87 height 9
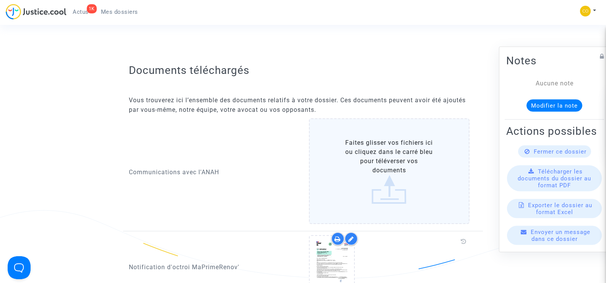
click at [401, 160] on label "Faites glisser vos fichiers ici ou cliquez dans le carré bleu pour téléverser v…" at bounding box center [389, 171] width 161 height 106
click at [0, 0] on input "Faites glisser vos fichiers ici ou cliquez dans le carré bleu pour téléverser v…" at bounding box center [0, 0] width 0 height 0
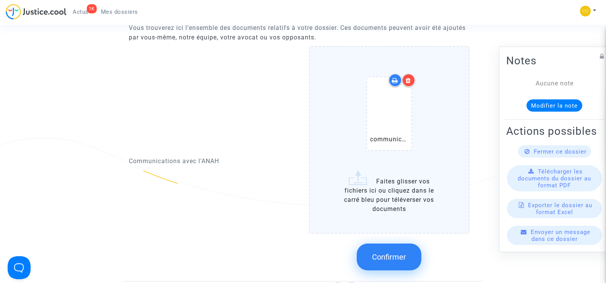
scroll to position [382, 0]
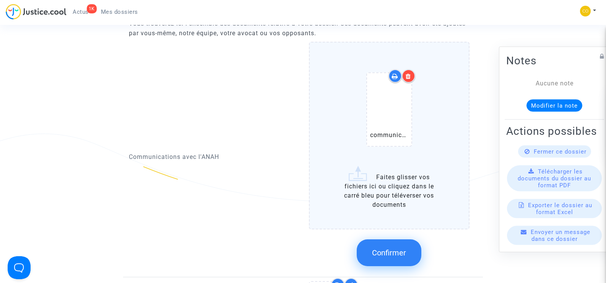
click at [389, 248] on span "Confirmer" at bounding box center [389, 252] width 34 height 9
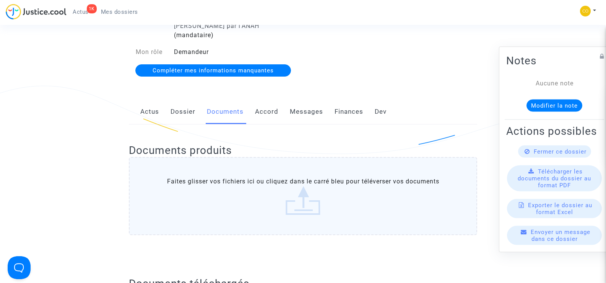
scroll to position [0, 0]
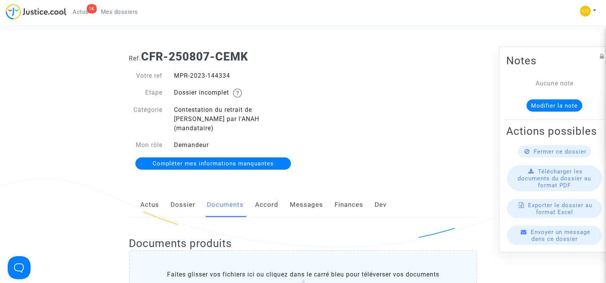
click at [110, 13] on span "Mes dossiers" at bounding box center [119, 11] width 37 height 7
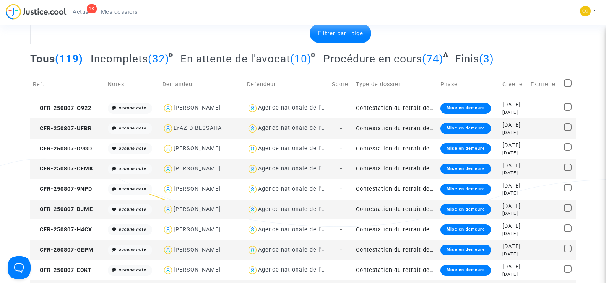
scroll to position [38, 0]
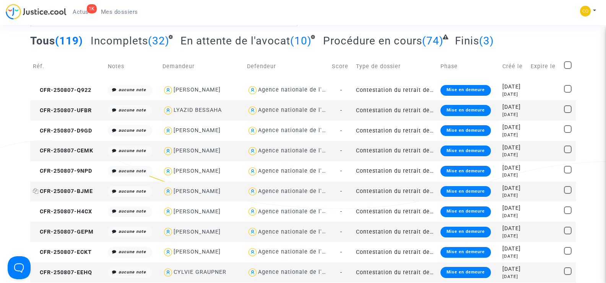
click at [59, 192] on span "CFR-250807-BJME" at bounding box center [63, 191] width 60 height 7
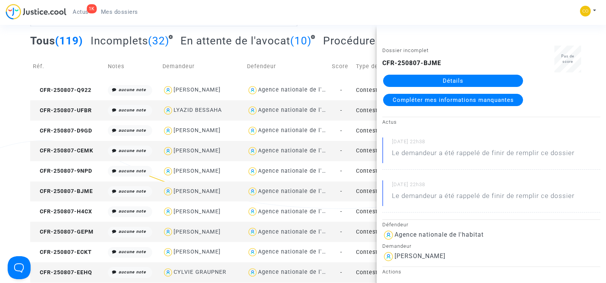
click at [467, 84] on link "Détails" at bounding box center [453, 81] width 140 height 12
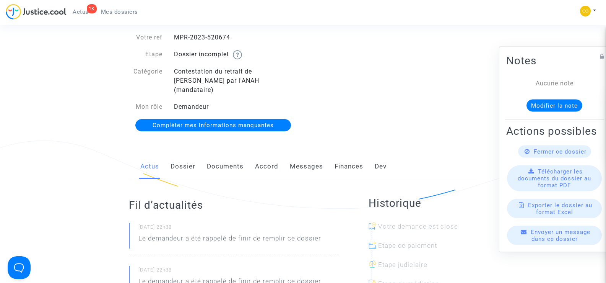
click at [231, 159] on link "Documents" at bounding box center [225, 166] width 37 height 25
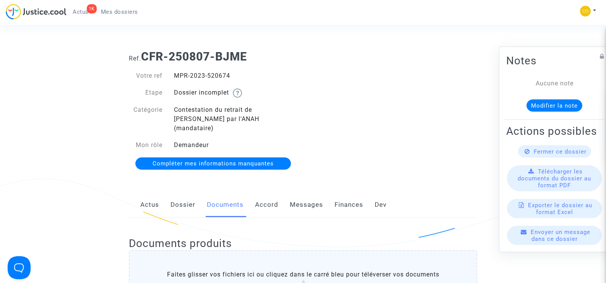
drag, startPoint x: 236, startPoint y: 72, endPoint x: 175, endPoint y: 70, distance: 61.2
click at [175, 71] on div "Votre ref MPR-2023-520674 Etape Dossier incomplet Catégorie Contestation du ret…" at bounding box center [213, 119] width 180 height 113
copy div "MPR-2023-520674"
click at [420, 95] on div "Ref. CFR-250807-BJME Votre ref MPR-2023-520674 Etape Dossier incomplet Catégori…" at bounding box center [303, 110] width 360 height 132
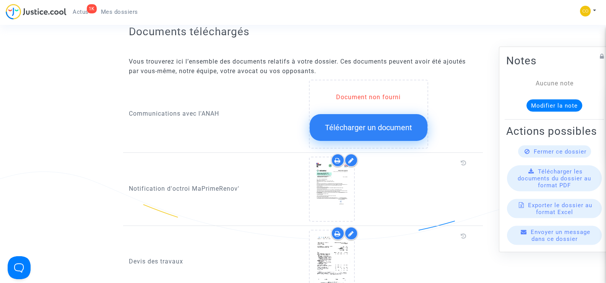
scroll to position [344, 0]
click at [383, 114] on button "Télécharger un document" at bounding box center [369, 127] width 118 height 27
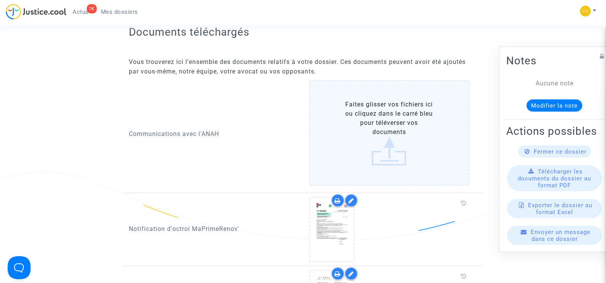
click at [383, 113] on label "Faites glisser vos fichiers ici ou cliquez dans le carré bleu pour téléverser v…" at bounding box center [389, 133] width 161 height 106
click at [0, 0] on input "Faites glisser vos fichiers ici ou cliquez dans le carré bleu pour téléverser v…" at bounding box center [0, 0] width 0 height 0
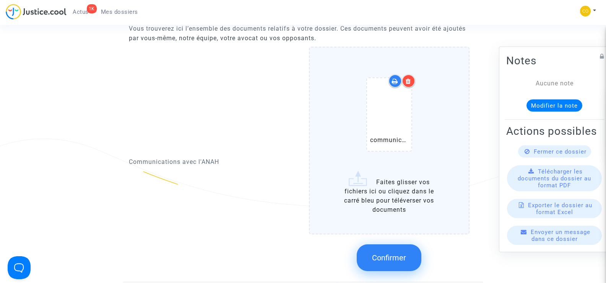
scroll to position [421, 0]
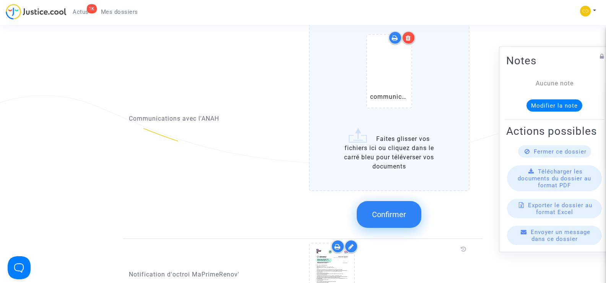
click at [408, 154] on label "communication avec l'[PERSON_NAME].pdf Faites glisser vos fichiers ici ou cliqu…" at bounding box center [389, 96] width 161 height 187
click at [0, 0] on input "communication avec l'[PERSON_NAME].pdf Faites glisser vos fichiers ici ou cliqu…" at bounding box center [0, 0] width 0 height 0
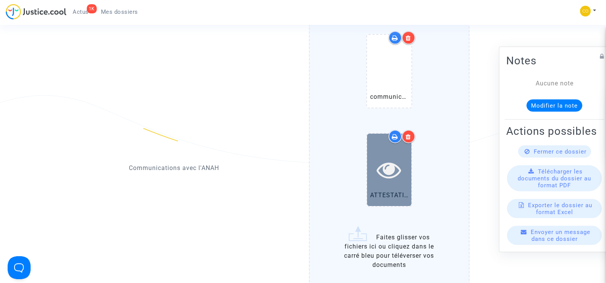
click at [397, 158] on icon at bounding box center [389, 169] width 25 height 24
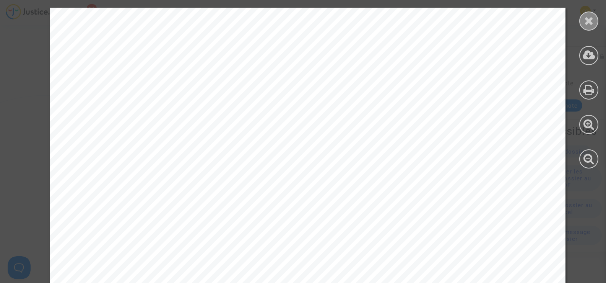
click at [589, 21] on icon at bounding box center [589, 20] width 10 height 11
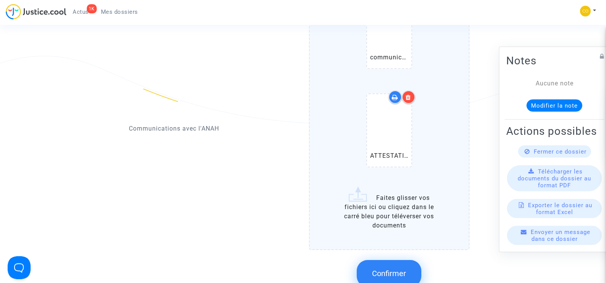
scroll to position [497, 0]
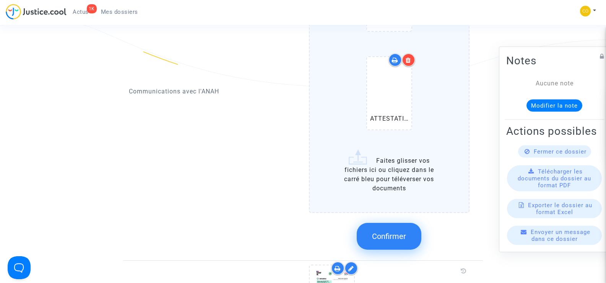
click at [394, 232] on button "Confirmer" at bounding box center [389, 236] width 65 height 27
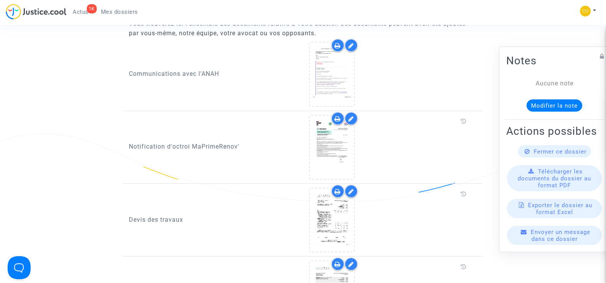
scroll to position [76, 0]
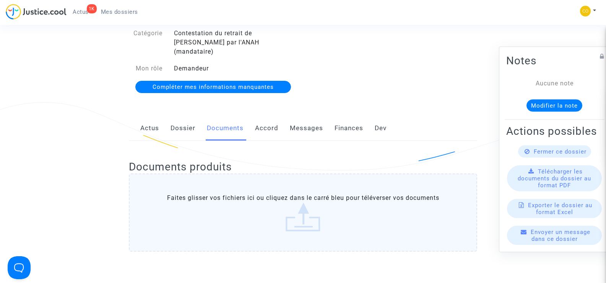
click at [121, 10] on span "Mes dossiers" at bounding box center [119, 11] width 37 height 7
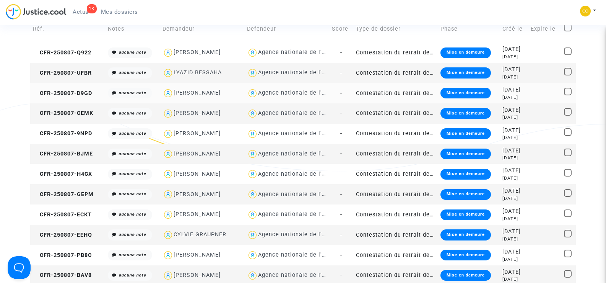
scroll to position [76, 0]
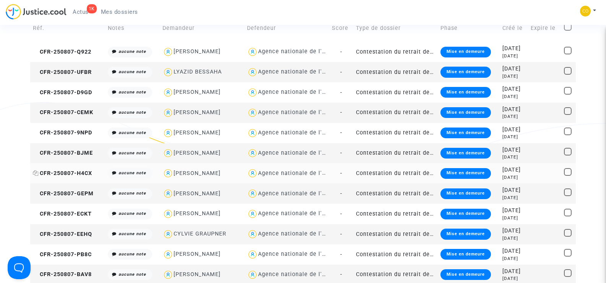
click at [62, 171] on span "CFR-250807-H4CX" at bounding box center [62, 173] width 59 height 7
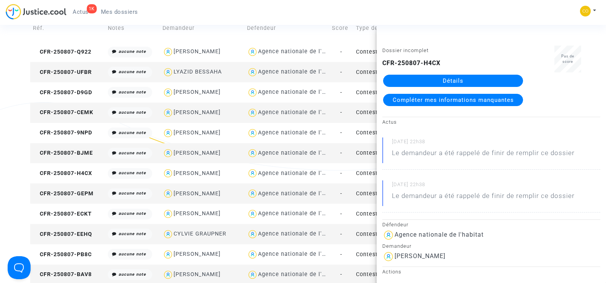
click at [447, 80] on link "Détails" at bounding box center [453, 81] width 140 height 12
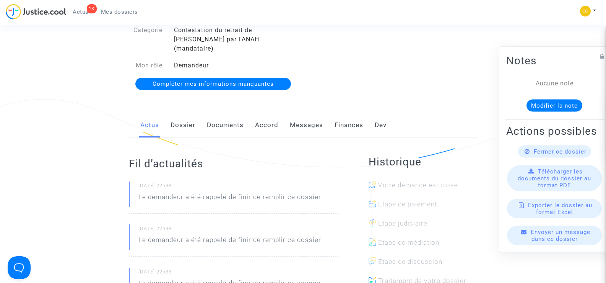
scroll to position [76, 0]
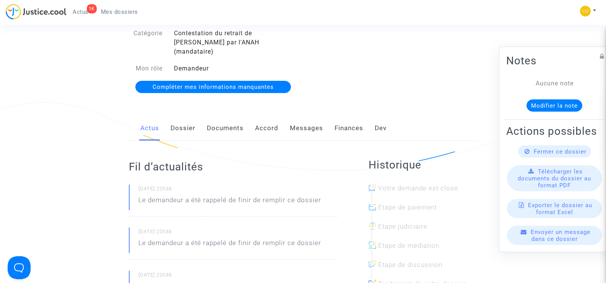
click at [234, 115] on link "Documents" at bounding box center [225, 127] width 37 height 25
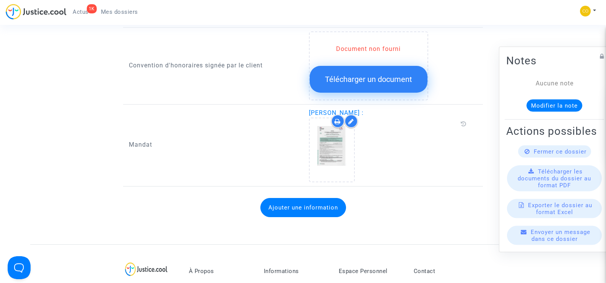
scroll to position [918, 0]
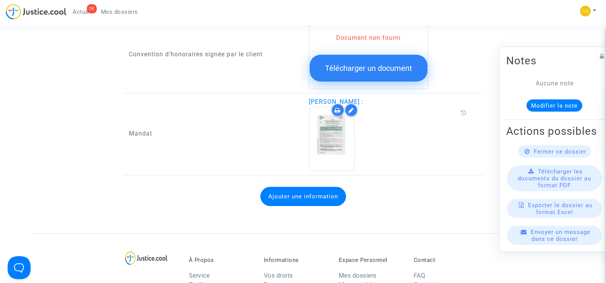
click at [125, 12] on span "Mes dossiers" at bounding box center [119, 11] width 37 height 7
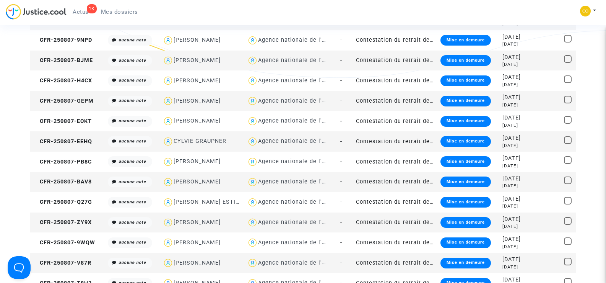
scroll to position [153, 0]
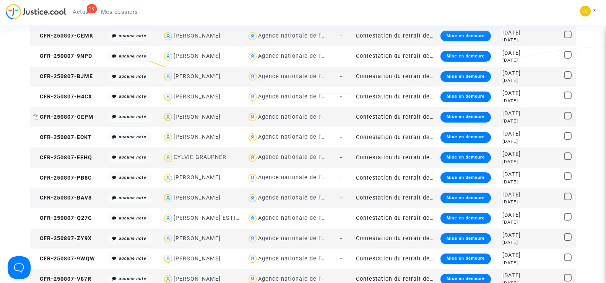
click at [68, 117] on span "CFR-250807-GEPM" at bounding box center [63, 117] width 61 height 7
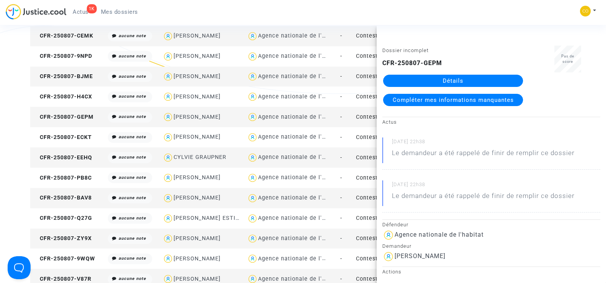
click at [460, 81] on link "Détails" at bounding box center [453, 81] width 140 height 12
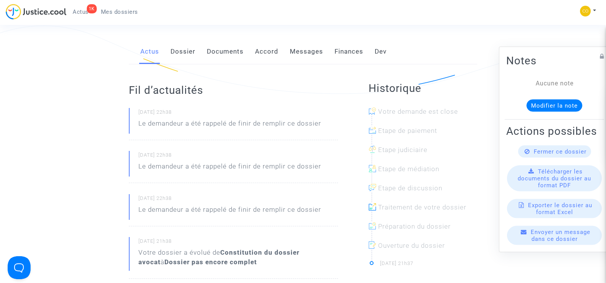
click at [227, 46] on link "Documents" at bounding box center [225, 51] width 37 height 25
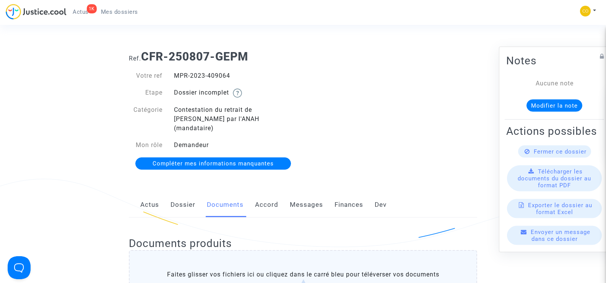
click at [113, 16] on link "Mes dossiers" at bounding box center [119, 11] width 49 height 11
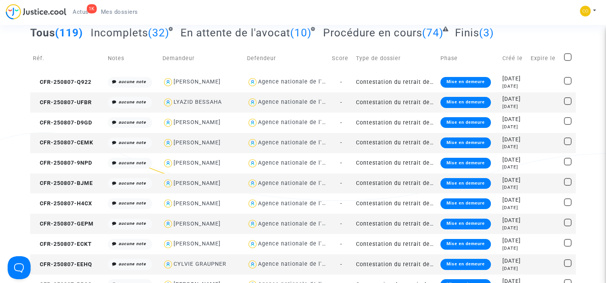
scroll to position [115, 0]
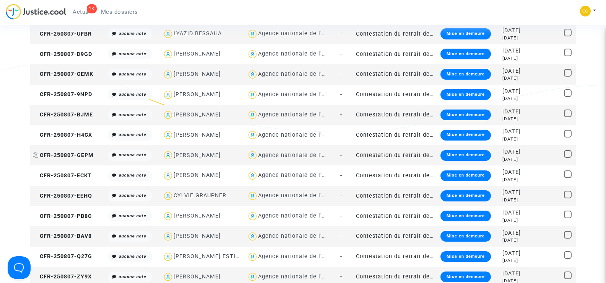
click at [75, 155] on span "CFR-250807-GEPM" at bounding box center [63, 155] width 61 height 7
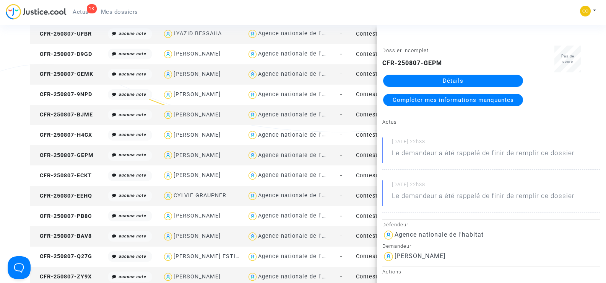
click at [453, 82] on link "Détails" at bounding box center [453, 81] width 140 height 12
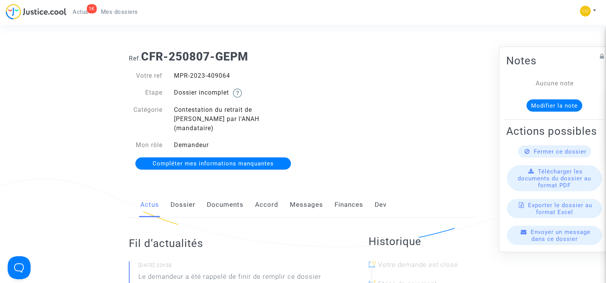
drag, startPoint x: 229, startPoint y: 76, endPoint x: 171, endPoint y: 75, distance: 57.4
click at [171, 75] on div "MPR-2023-409064" at bounding box center [235, 75] width 135 height 9
copy div "MPR-2023-409064"
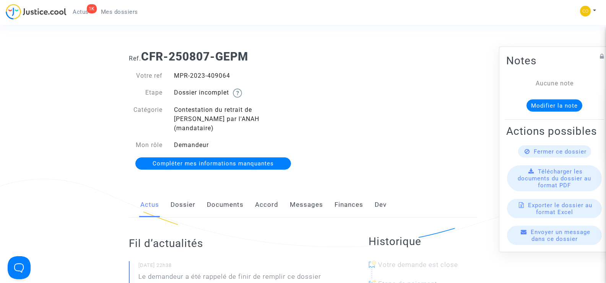
click at [218, 197] on link "Documents" at bounding box center [225, 204] width 37 height 25
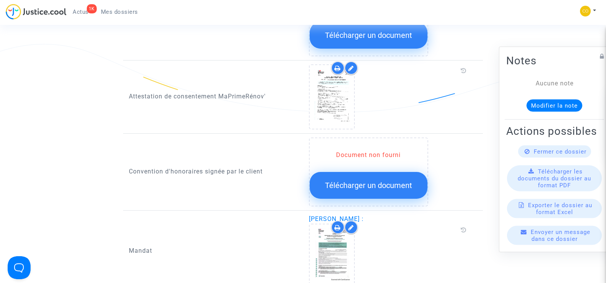
scroll to position [918, 0]
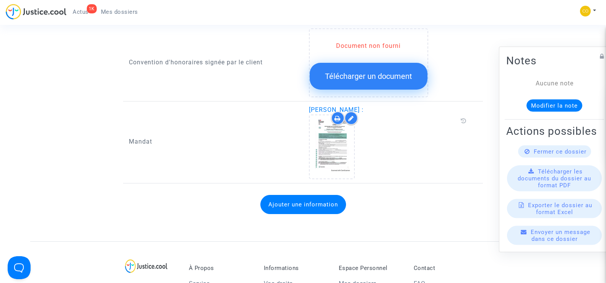
drag, startPoint x: 409, startPoint y: 101, endPoint x: 310, endPoint y: 100, distance: 98.3
click at [310, 106] on span "[PERSON_NAME] :" at bounding box center [336, 109] width 55 height 7
copy span "[PERSON_NAME]"
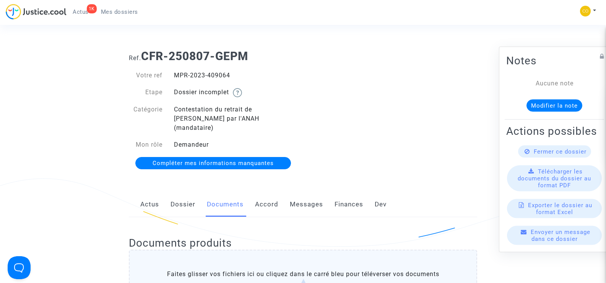
scroll to position [0, 0]
click at [112, 14] on span "Mes dossiers" at bounding box center [119, 11] width 37 height 7
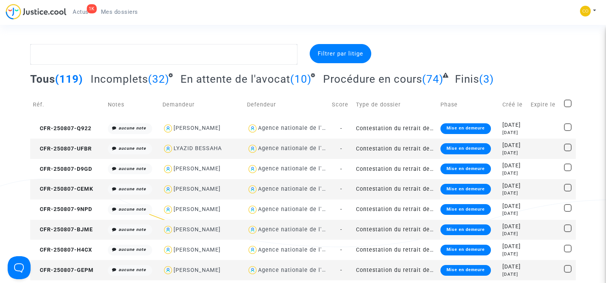
scroll to position [38, 0]
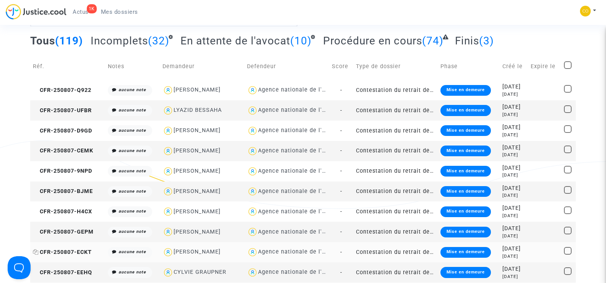
click at [73, 251] on span "CFR-250807-ECKT" at bounding box center [62, 252] width 59 height 7
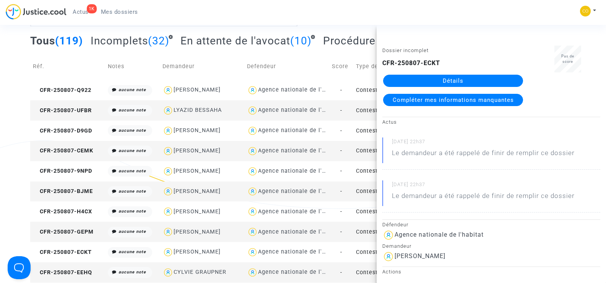
click at [452, 80] on link "Détails" at bounding box center [453, 81] width 140 height 12
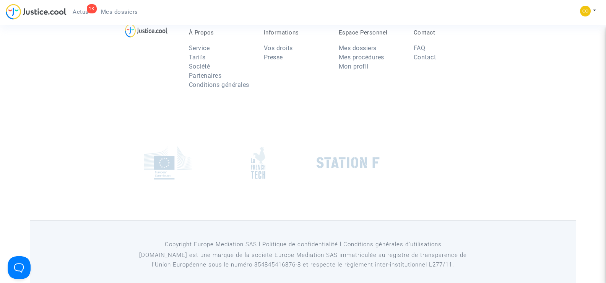
scroll to position [38, 0]
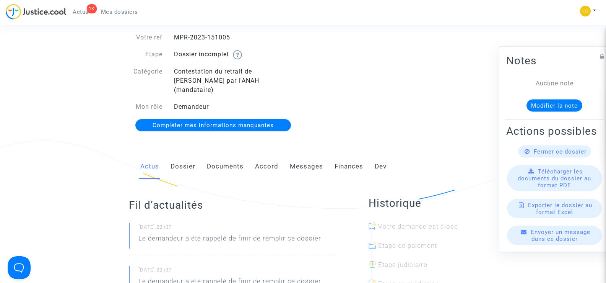
click at [219, 156] on link "Documents" at bounding box center [225, 166] width 37 height 25
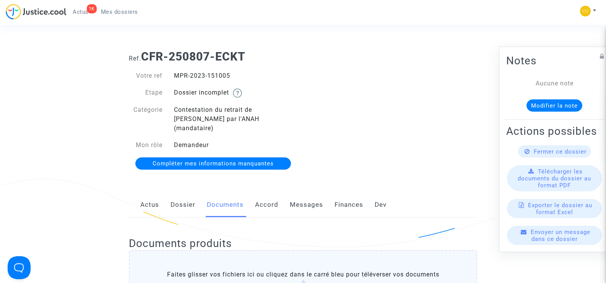
click at [131, 6] on link "Mes dossiers" at bounding box center [119, 11] width 49 height 11
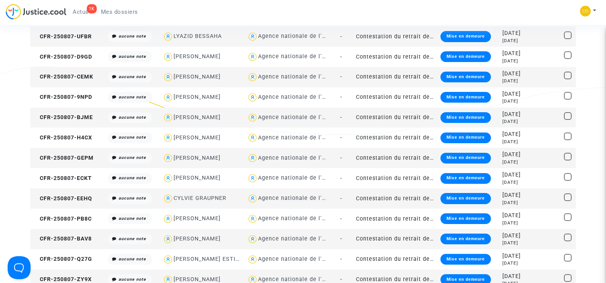
scroll to position [153, 0]
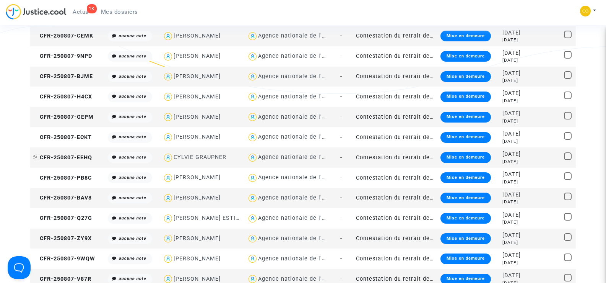
click at [67, 160] on span "CFR-250807-EEHQ" at bounding box center [62, 157] width 59 height 7
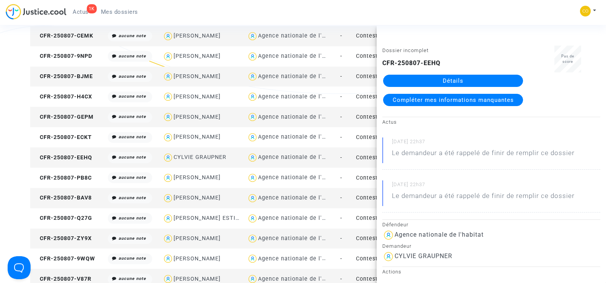
click at [453, 82] on link "Détails" at bounding box center [453, 81] width 140 height 12
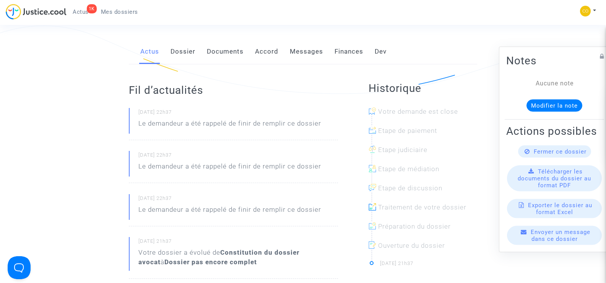
click at [228, 43] on link "Documents" at bounding box center [225, 51] width 37 height 25
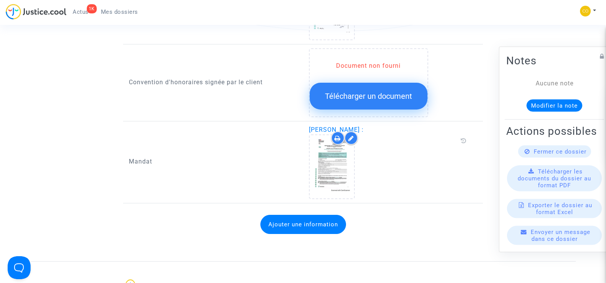
scroll to position [994, 0]
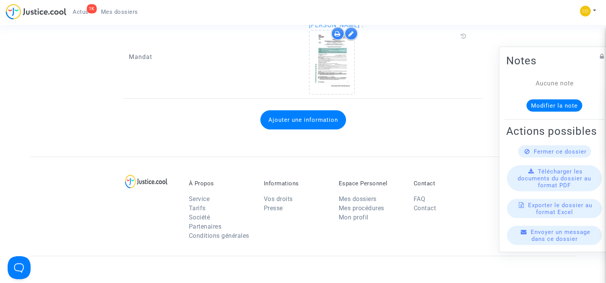
click at [119, 7] on link "Mes dossiers" at bounding box center [119, 11] width 49 height 11
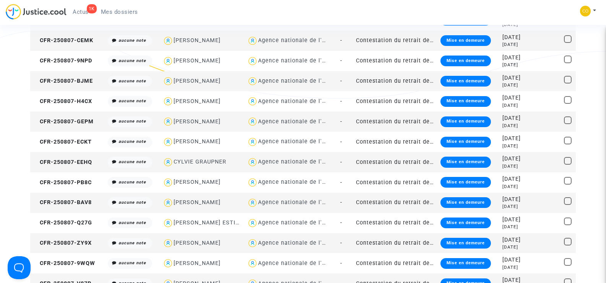
scroll to position [153, 0]
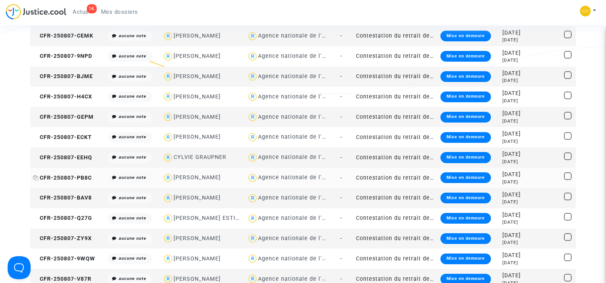
click at [64, 178] on span "CFR-250807-PB8C" at bounding box center [62, 177] width 59 height 7
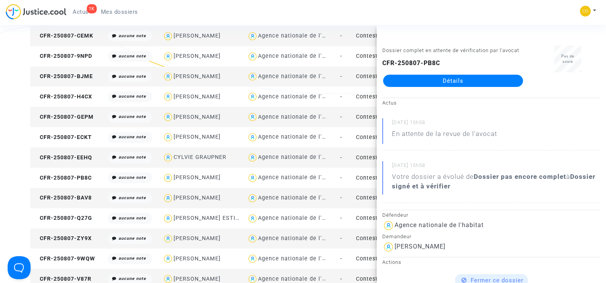
click at [488, 83] on link "Détails" at bounding box center [453, 81] width 140 height 12
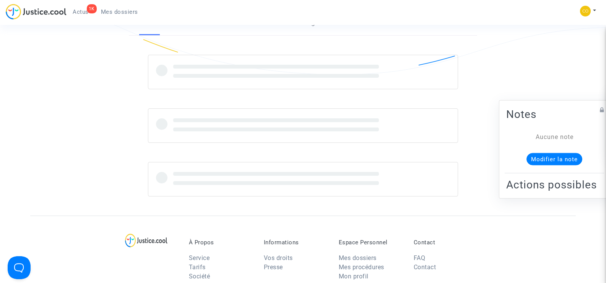
scroll to position [153, 0]
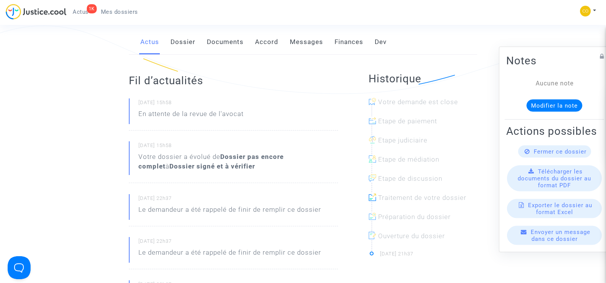
click at [239, 30] on link "Documents" at bounding box center [225, 41] width 37 height 25
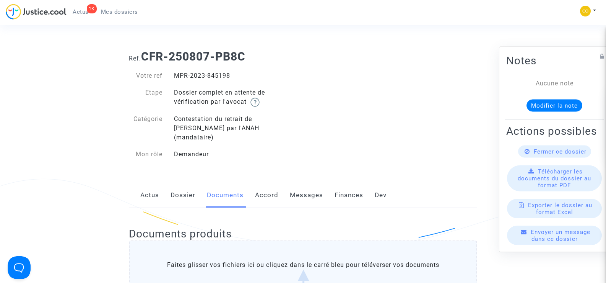
drag, startPoint x: 234, startPoint y: 76, endPoint x: 174, endPoint y: 75, distance: 59.3
click at [174, 75] on div "MPR-2023-845198" at bounding box center [235, 75] width 135 height 9
copy div "MPR-2023-845198"
click at [421, 83] on div "Ref. CFR-250807-PB8C Votre ref MPR-2023-845198 Etape Dossier complet en attente…" at bounding box center [303, 105] width 360 height 123
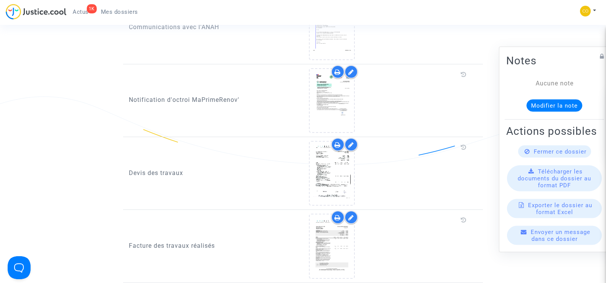
scroll to position [421, 0]
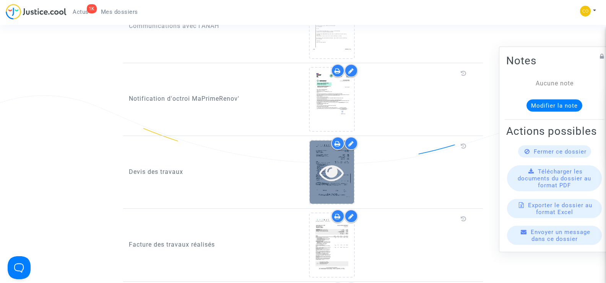
click at [328, 160] on icon at bounding box center [331, 172] width 25 height 24
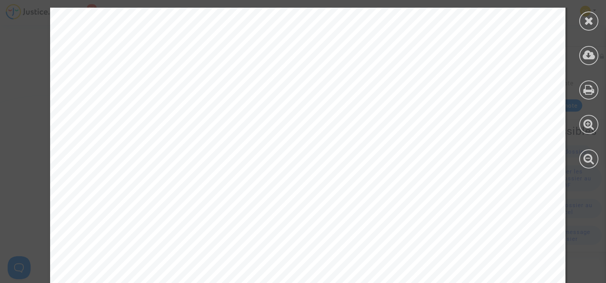
scroll to position [4131, 0]
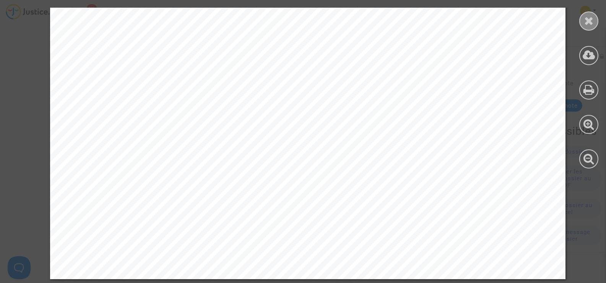
click at [597, 23] on div at bounding box center [588, 20] width 19 height 19
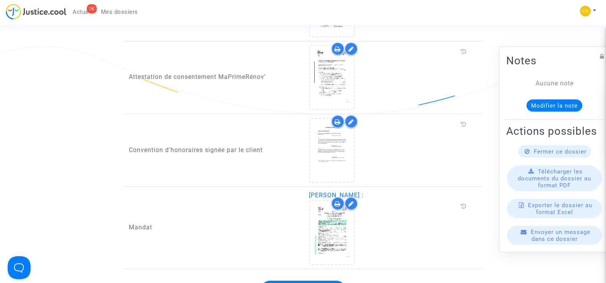
scroll to position [841, 0]
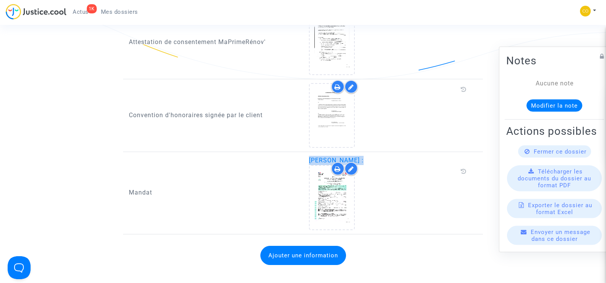
drag, startPoint x: 372, startPoint y: 150, endPoint x: 308, endPoint y: 150, distance: 63.9
click at [308, 156] on div "[PERSON_NAME] :" at bounding box center [393, 193] width 180 height 74
copy span "[PERSON_NAME]"
click at [425, 126] on div at bounding box center [389, 115] width 161 height 65
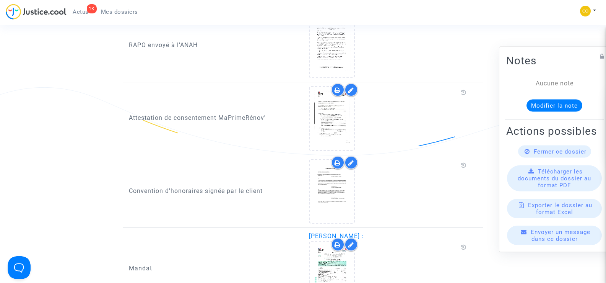
scroll to position [765, 0]
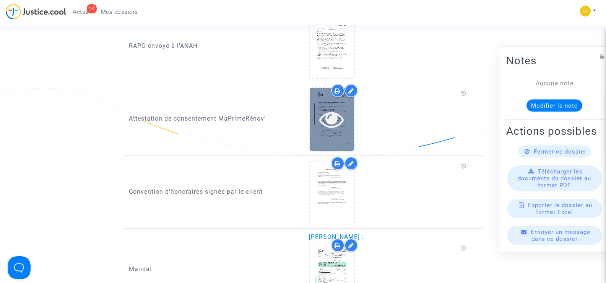
click at [336, 119] on icon at bounding box center [331, 119] width 25 height 24
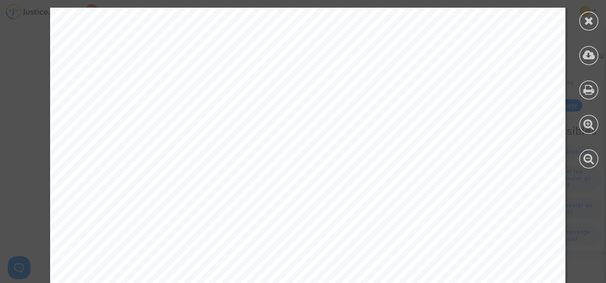
scroll to position [956, 0]
click at [592, 21] on icon at bounding box center [589, 20] width 10 height 11
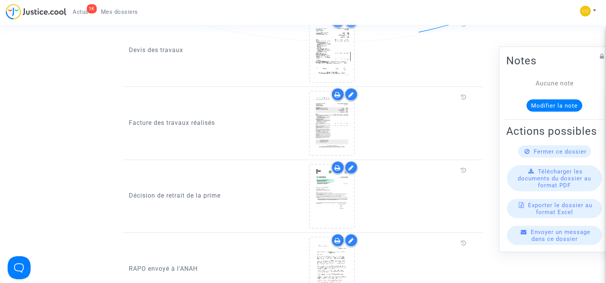
scroll to position [535, 0]
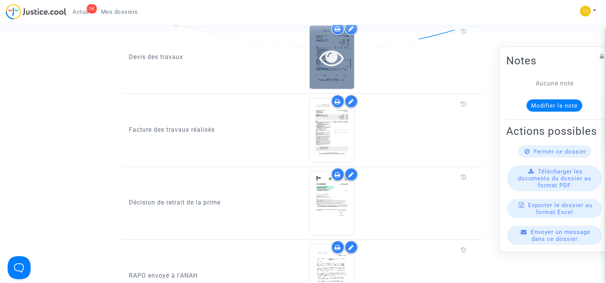
click at [335, 45] on icon at bounding box center [331, 57] width 25 height 24
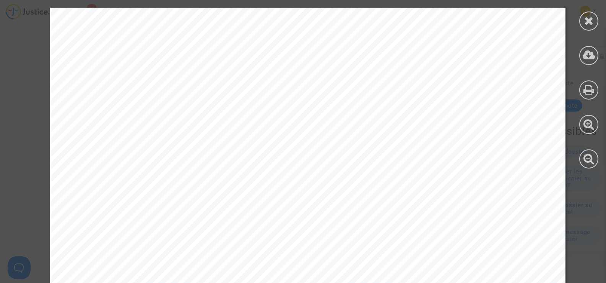
scroll to position [4131, 0]
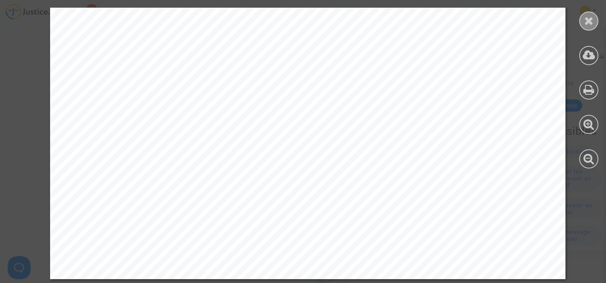
click at [587, 24] on icon at bounding box center [589, 20] width 10 height 11
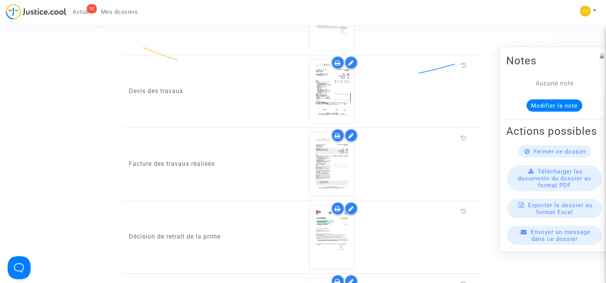
scroll to position [497, 0]
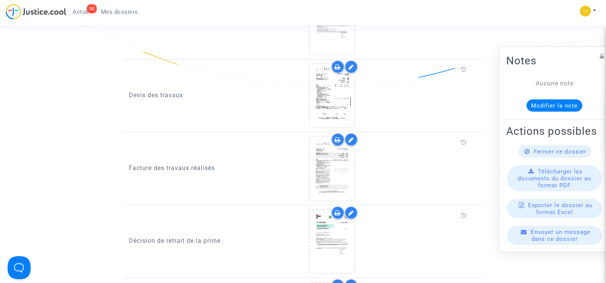
click at [349, 64] on icon at bounding box center [351, 67] width 6 height 6
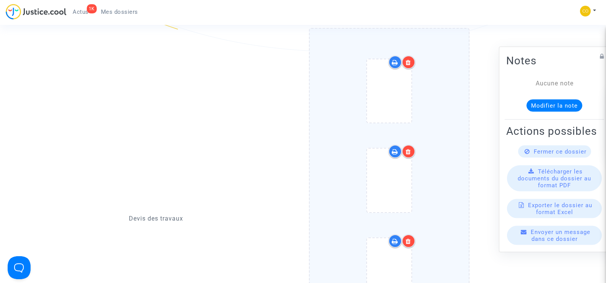
scroll to position [574, 0]
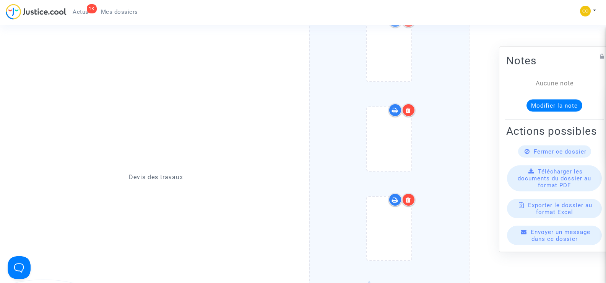
click at [410, 107] on icon at bounding box center [408, 110] width 5 height 6
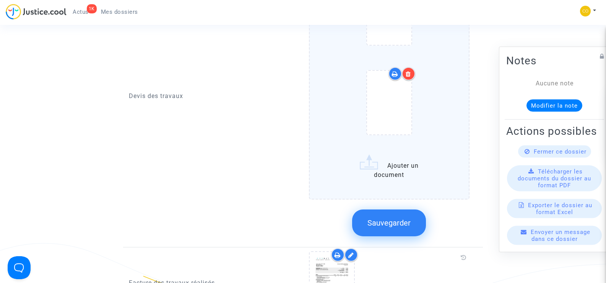
scroll to position [612, 0]
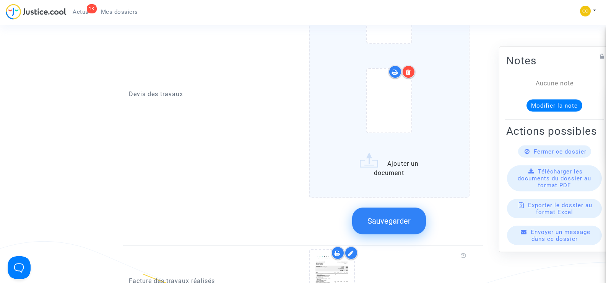
click at [396, 151] on label "Ajouter un document" at bounding box center [389, 72] width 161 height 249
click at [0, 0] on input "Ajouter un document" at bounding box center [0, 0] width 0 height 0
click at [390, 161] on label "Ajouter un document" at bounding box center [389, 72] width 161 height 249
click at [0, 0] on input "Ajouter un document" at bounding box center [0, 0] width 0 height 0
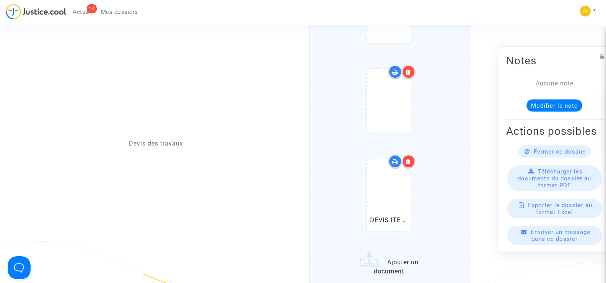
click at [406, 158] on icon at bounding box center [408, 161] width 5 height 6
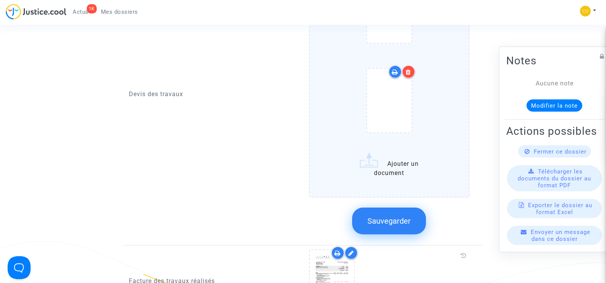
click at [403, 154] on label "Ajouter un document" at bounding box center [389, 72] width 161 height 249
click at [0, 0] on input "Ajouter un document" at bounding box center [0, 0] width 0 height 0
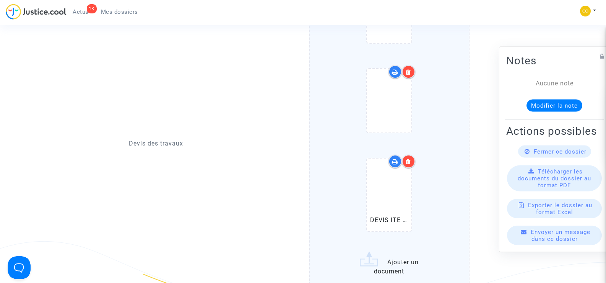
scroll to position [765, 0]
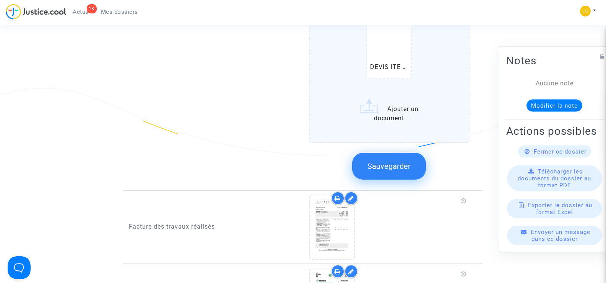
click at [395, 161] on span "Sauvegarder" at bounding box center [388, 165] width 43 height 9
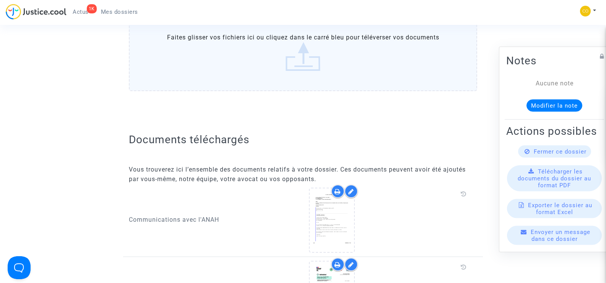
scroll to position [0, 0]
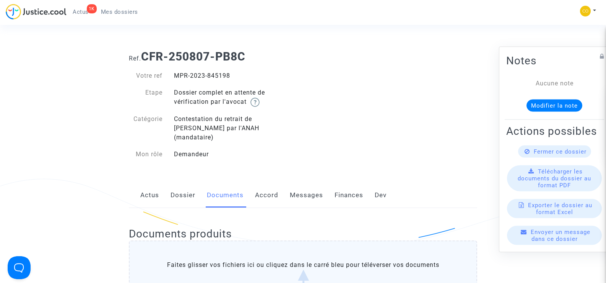
drag, startPoint x: 230, startPoint y: 75, endPoint x: 174, endPoint y: 75, distance: 55.8
click at [174, 75] on div "MPR-2023-845198" at bounding box center [235, 75] width 135 height 9
copy div "MPR-2023-845198"
click at [357, 124] on div "Ref. CFR-250807-PB8C Votre ref MPR-2023-845198 Etape Dossier complet en attente…" at bounding box center [303, 105] width 360 height 123
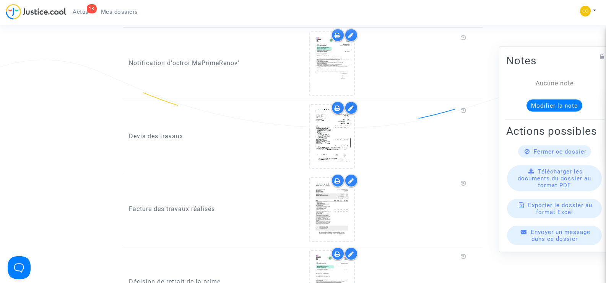
scroll to position [535, 0]
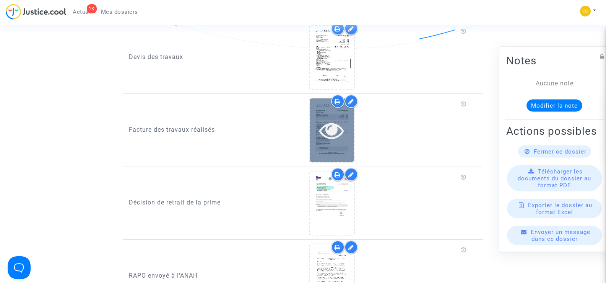
click at [337, 135] on div at bounding box center [332, 129] width 44 height 63
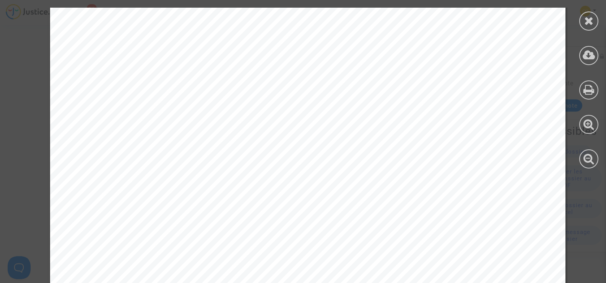
scroll to position [2663, 0]
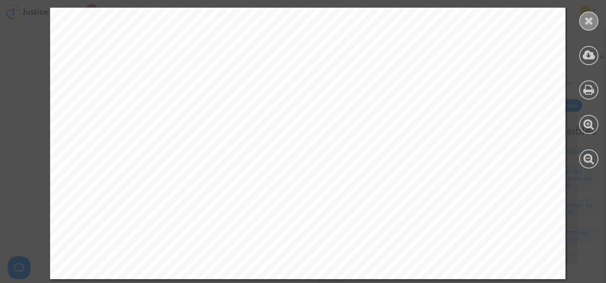
click at [592, 20] on icon at bounding box center [589, 20] width 10 height 11
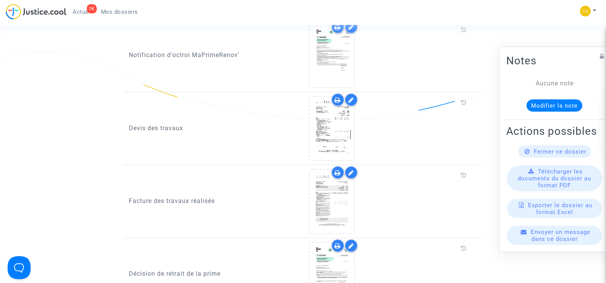
scroll to position [459, 0]
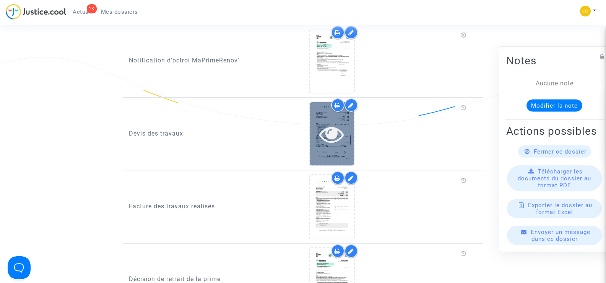
click at [347, 128] on div at bounding box center [332, 134] width 44 height 24
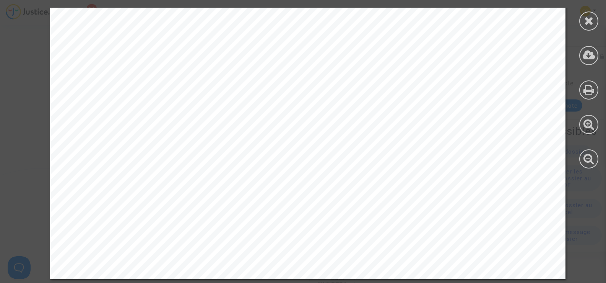
scroll to position [688, 0]
click at [584, 16] on div at bounding box center [588, 20] width 19 height 19
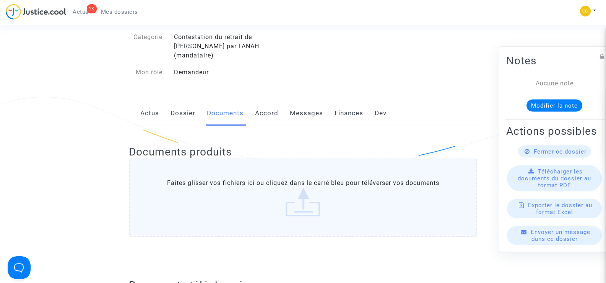
scroll to position [0, 0]
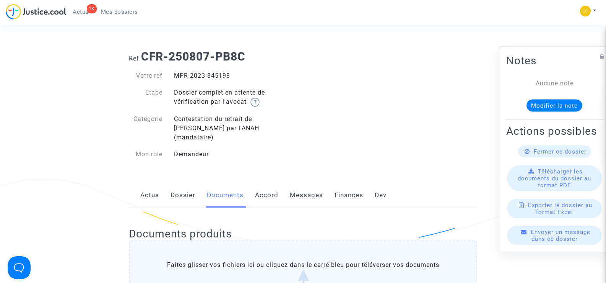
drag, startPoint x: 208, startPoint y: 78, endPoint x: 175, endPoint y: 78, distance: 32.5
click at [175, 78] on div "MPR-2023-845198" at bounding box center [235, 75] width 135 height 9
copy div "MPR-2023-845198"
click at [128, 8] on span "Mes dossiers" at bounding box center [119, 11] width 37 height 7
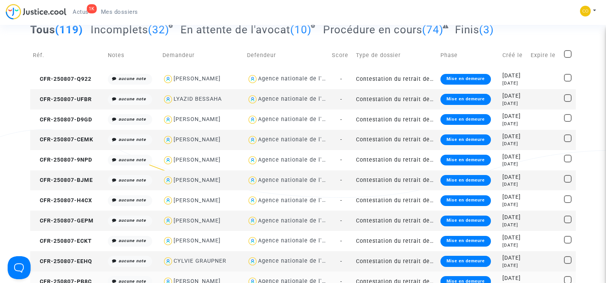
scroll to position [38, 0]
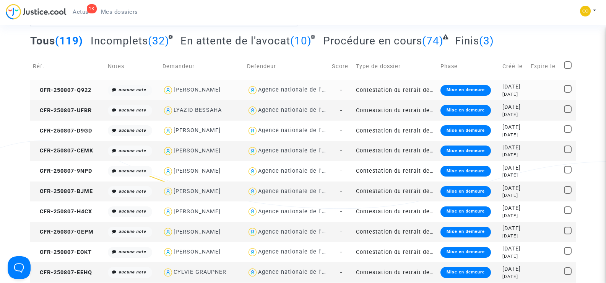
click at [206, 86] on div "[PERSON_NAME]" at bounding box center [197, 89] width 47 height 7
type textarea "@"[PERSON_NAME]" @"SOS MaPrimeRénov by Pitcher Avocat""
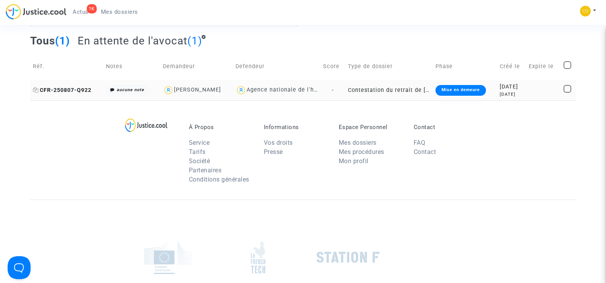
click at [76, 90] on span "CFR-250807-Q922" at bounding box center [62, 90] width 59 height 7
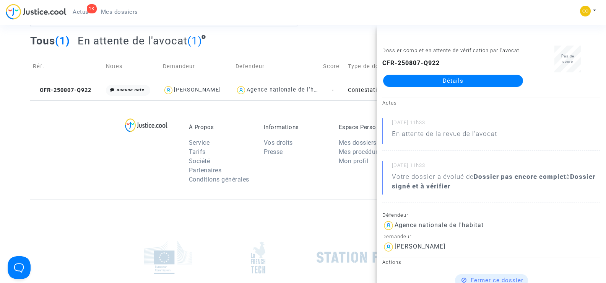
click at [471, 82] on link "Détails" at bounding box center [453, 81] width 140 height 12
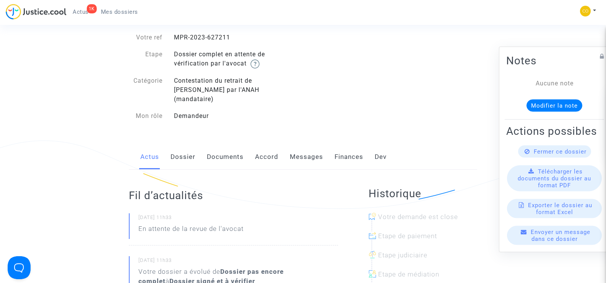
click at [234, 148] on link "Documents" at bounding box center [225, 156] width 37 height 25
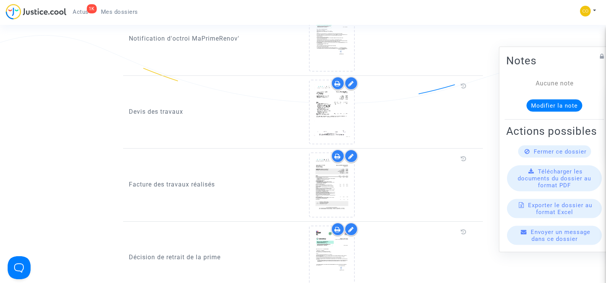
scroll to position [497, 0]
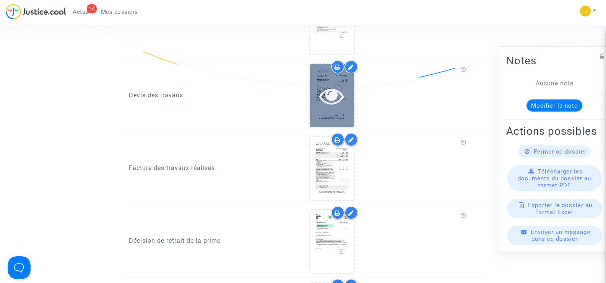
click at [327, 85] on icon at bounding box center [331, 95] width 25 height 24
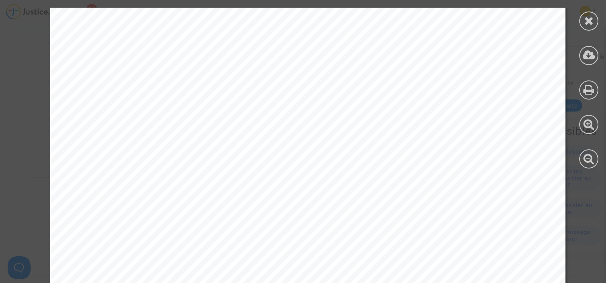
scroll to position [0, 0]
click at [588, 24] on icon at bounding box center [589, 20] width 10 height 11
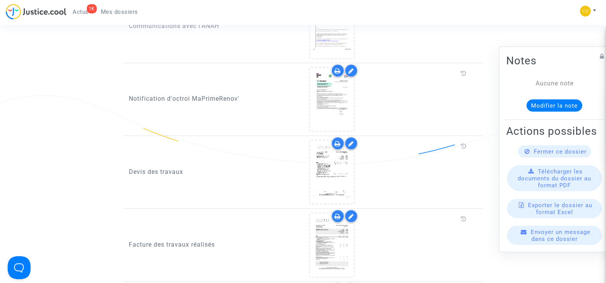
scroll to position [535, 0]
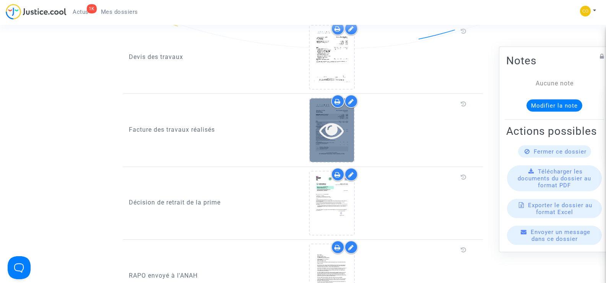
click at [351, 128] on div at bounding box center [332, 130] width 44 height 24
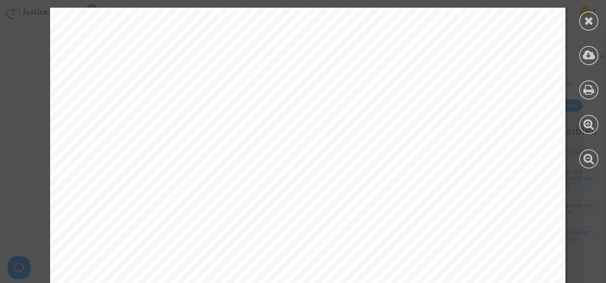
scroll to position [0, 0]
click at [592, 23] on icon at bounding box center [589, 20] width 10 height 11
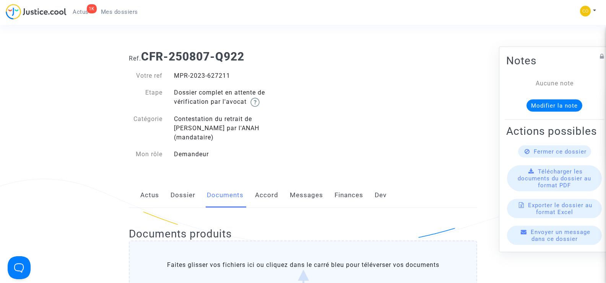
drag, startPoint x: 234, startPoint y: 76, endPoint x: 174, endPoint y: 74, distance: 60.1
click at [174, 74] on div "MPR-2023-627211" at bounding box center [235, 75] width 135 height 9
click at [143, 258] on label "Faites glisser vos fichiers ici ou cliquez dans le carré bleu pour téléverser v…" at bounding box center [303, 279] width 348 height 78
click at [0, 0] on input "Faites glisser vos fichiers ici ou cliquez dans le carré bleu pour téléverser v…" at bounding box center [0, 0] width 0 height 0
drag, startPoint x: 239, startPoint y: 76, endPoint x: 174, endPoint y: 70, distance: 64.9
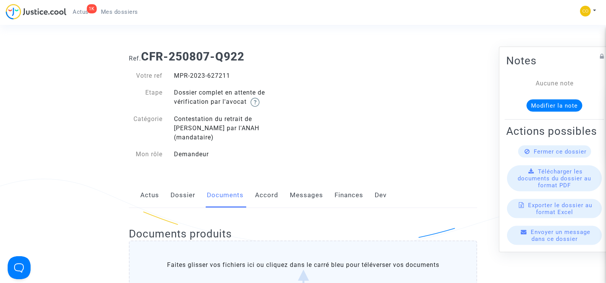
click at [174, 70] on div "Votre ref MPR-2023-627211 Etape Dossier complet en attente de vérification par …" at bounding box center [213, 114] width 180 height 103
click at [253, 78] on div "MPR-2023-627211" at bounding box center [235, 75] width 135 height 9
drag, startPoint x: 237, startPoint y: 75, endPoint x: 175, endPoint y: 73, distance: 62.4
click at [175, 73] on div "MPR-2023-627211" at bounding box center [235, 75] width 135 height 9
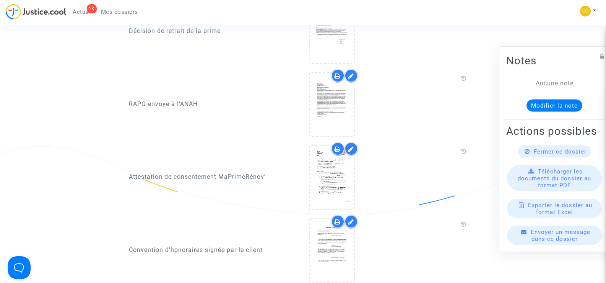
scroll to position [765, 0]
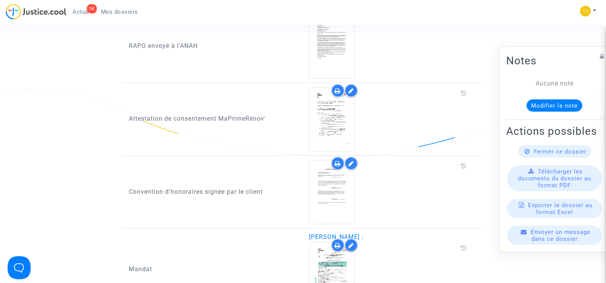
drag, startPoint x: 382, startPoint y: 227, endPoint x: 309, endPoint y: 229, distance: 73.1
click at [309, 233] on span "[PERSON_NAME] :" at bounding box center [336, 236] width 55 height 7
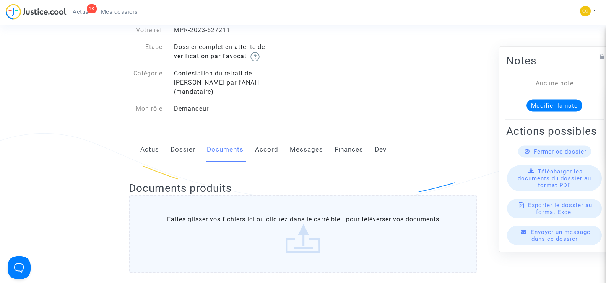
scroll to position [0, 0]
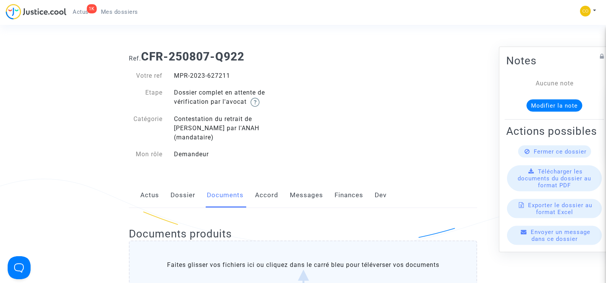
click at [127, 13] on span "Mes dossiers" at bounding box center [119, 11] width 37 height 7
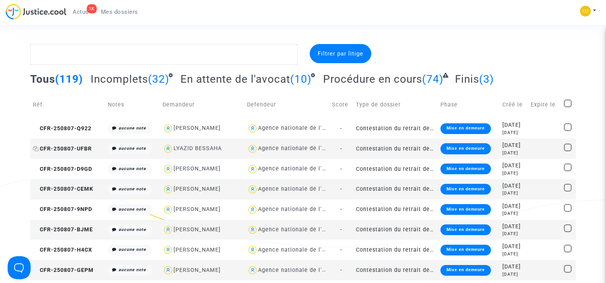
click at [68, 148] on span "CFR-250807-UFBR" at bounding box center [62, 148] width 59 height 7
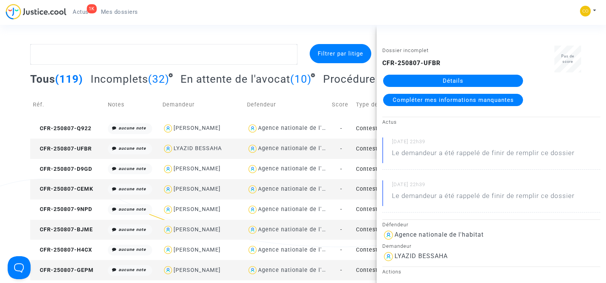
click at [465, 79] on link "Détails" at bounding box center [453, 81] width 140 height 12
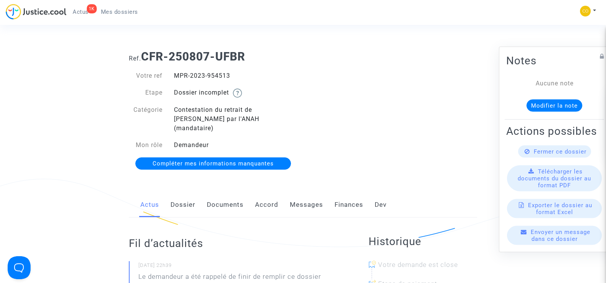
drag, startPoint x: 234, startPoint y: 76, endPoint x: 271, endPoint y: 77, distance: 36.7
click at [172, 72] on div "MPR-2023-954513" at bounding box center [235, 75] width 135 height 9
click at [422, 126] on div "Ref. CFR-250807-UFBR Votre ref MPR-2023-954513 Etape Dossier incomplet Catégori…" at bounding box center [303, 110] width 360 height 132
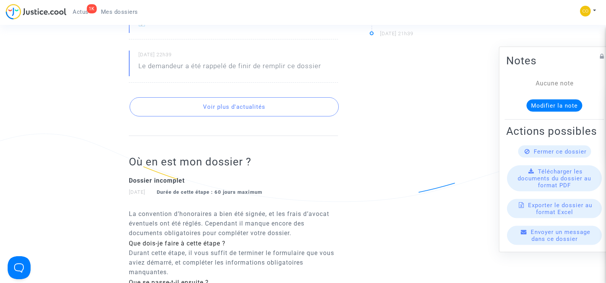
scroll to position [115, 0]
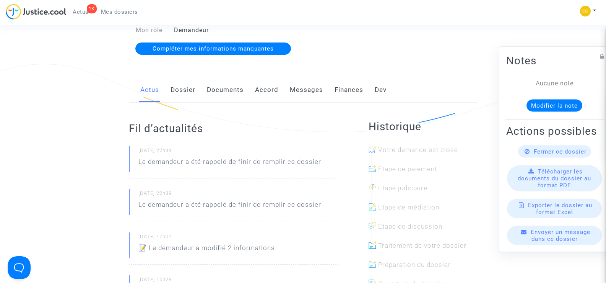
click at [226, 81] on link "Documents" at bounding box center [225, 89] width 37 height 25
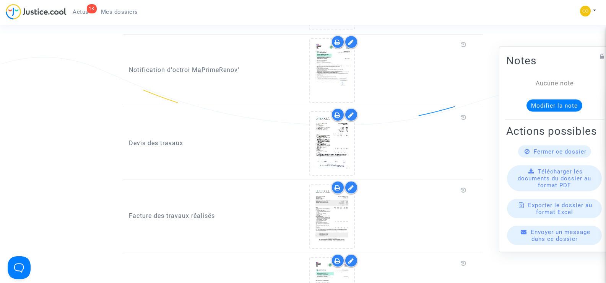
scroll to position [497, 0]
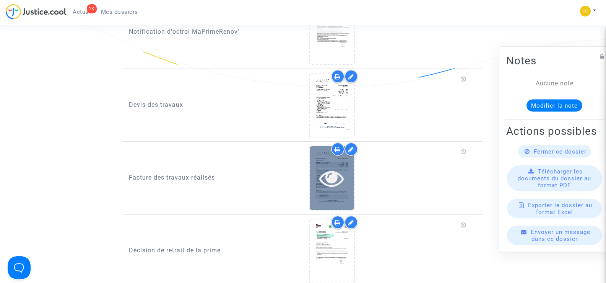
click at [343, 167] on icon at bounding box center [331, 178] width 25 height 24
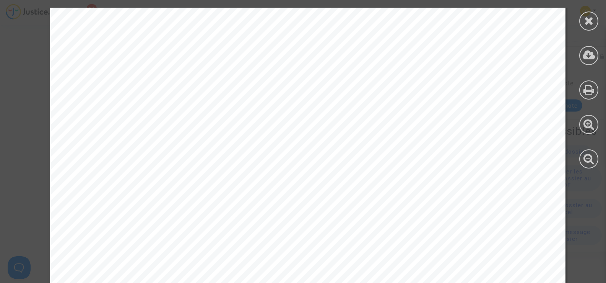
scroll to position [2663, 0]
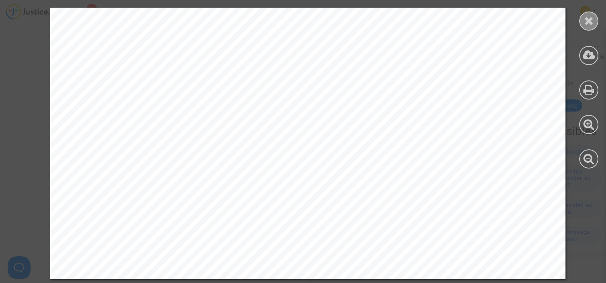
click at [581, 27] on div at bounding box center [588, 20] width 19 height 19
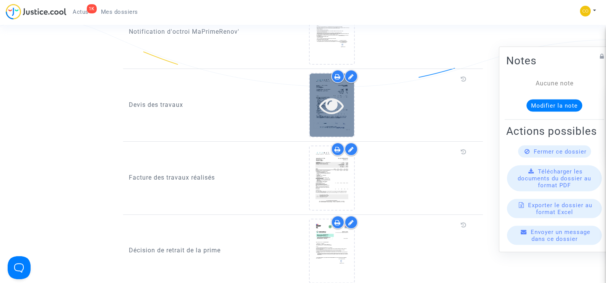
click at [344, 110] on div at bounding box center [332, 104] width 44 height 63
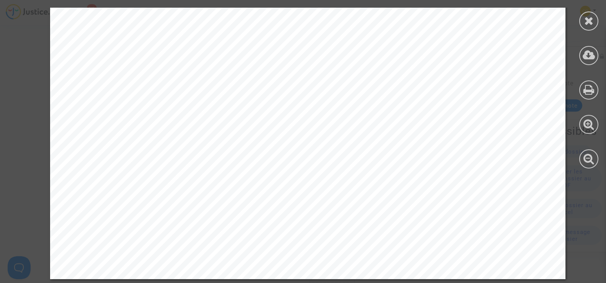
scroll to position [727, 0]
click at [589, 27] on div at bounding box center [588, 20] width 19 height 19
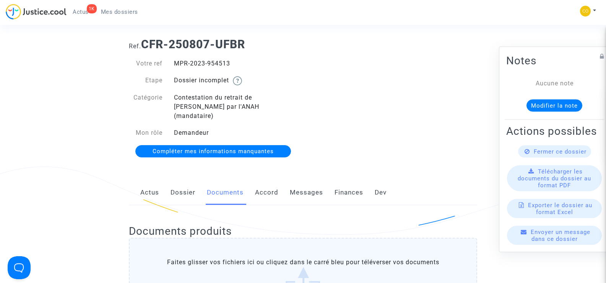
scroll to position [0, 0]
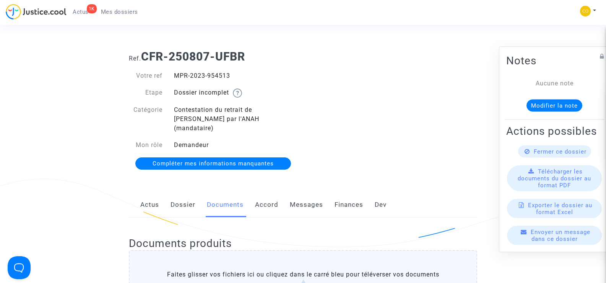
click at [127, 7] on link "Mes dossiers" at bounding box center [119, 11] width 49 height 11
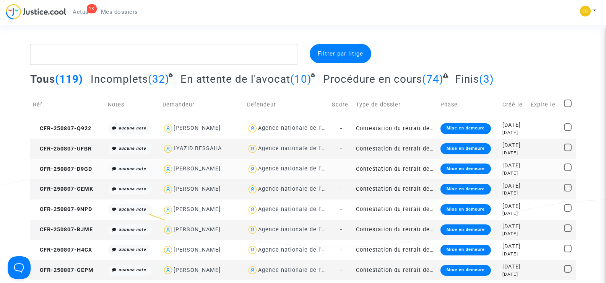
click at [71, 164] on td "CFR-250807-D9GD" at bounding box center [67, 169] width 75 height 20
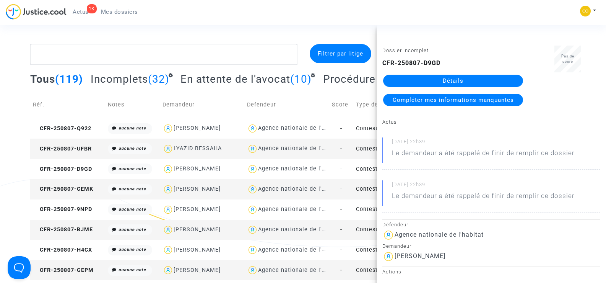
click at [491, 80] on link "Détails" at bounding box center [453, 81] width 140 height 12
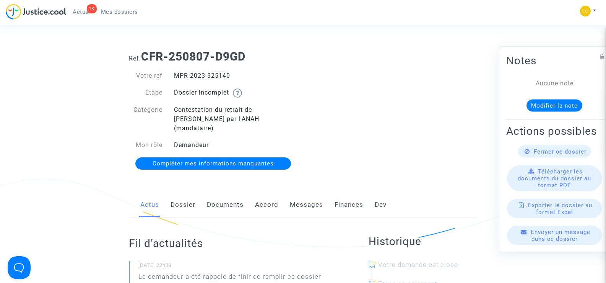
click at [221, 192] on link "Documents" at bounding box center [225, 204] width 37 height 25
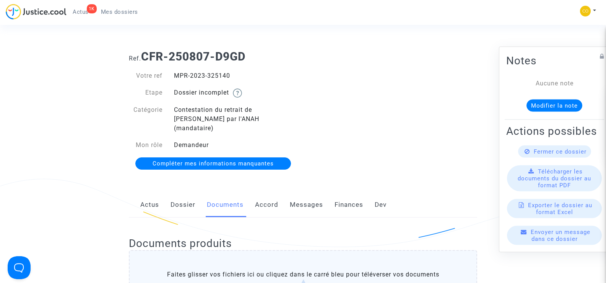
drag, startPoint x: 236, startPoint y: 73, endPoint x: 172, endPoint y: 66, distance: 63.8
click at [172, 66] on div "Votre ref MPR-2023-325140 Etape Dossier incomplet Catégorie Contestation du ret…" at bounding box center [213, 119] width 180 height 113
click at [429, 141] on div "Ref. CFR-250807-D9GD Votre ref MPR-2023-325140 Etape Dossier incomplet Catégori…" at bounding box center [303, 110] width 360 height 132
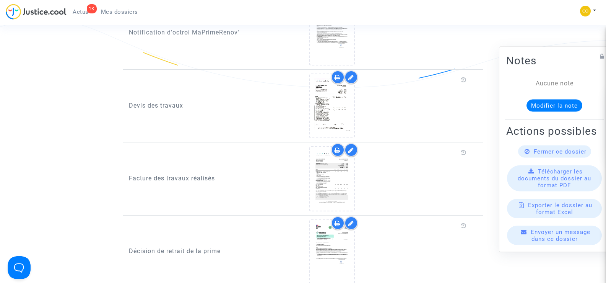
scroll to position [497, 0]
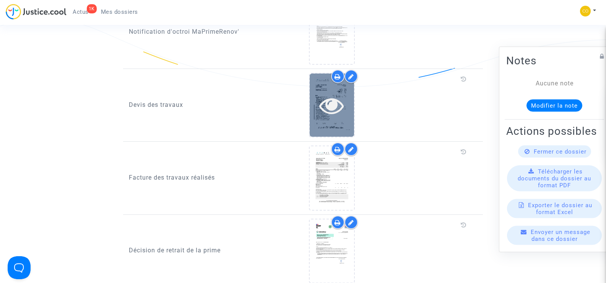
click at [336, 109] on div at bounding box center [332, 104] width 44 height 63
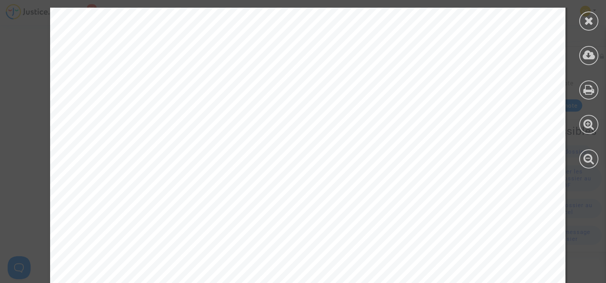
scroll to position [4131, 0]
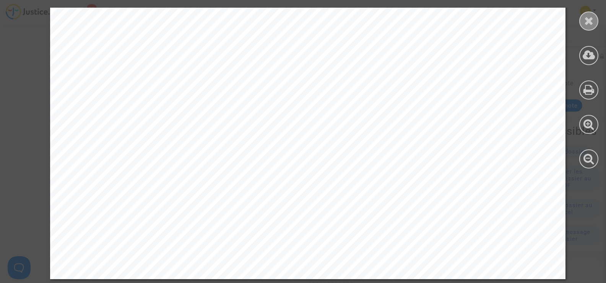
click at [590, 25] on icon at bounding box center [589, 20] width 10 height 11
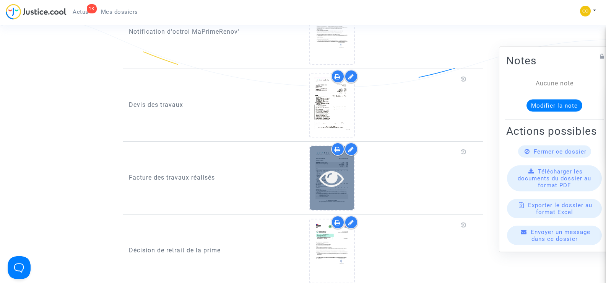
click at [343, 176] on icon at bounding box center [331, 178] width 25 height 24
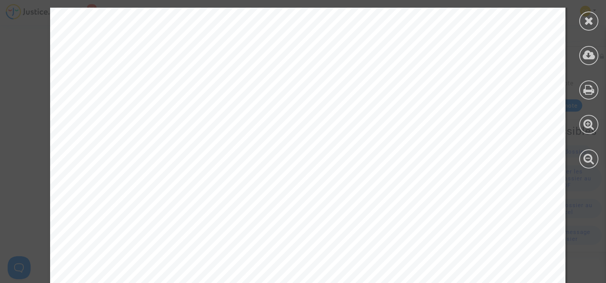
scroll to position [3396, 0]
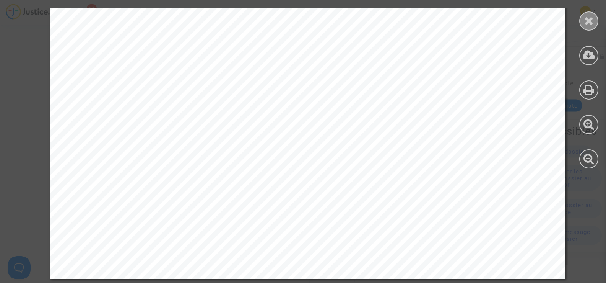
click at [588, 20] on icon at bounding box center [589, 20] width 10 height 11
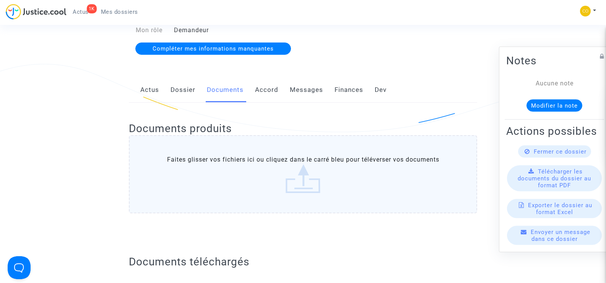
scroll to position [0, 0]
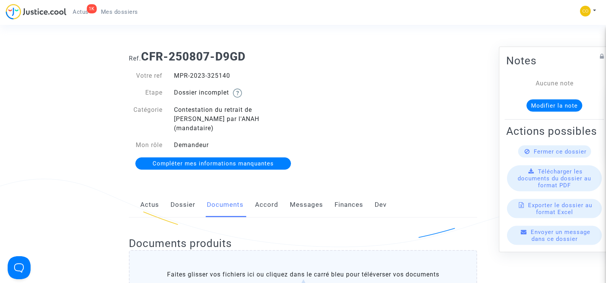
click at [126, 11] on span "Mes dossiers" at bounding box center [119, 11] width 37 height 7
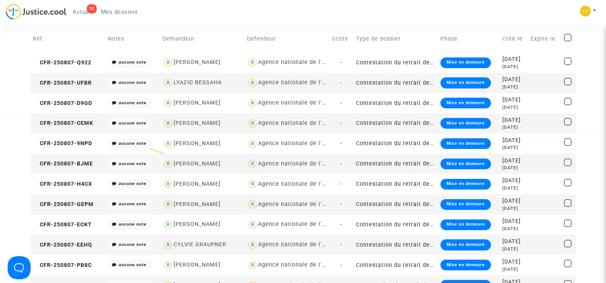
scroll to position [76, 0]
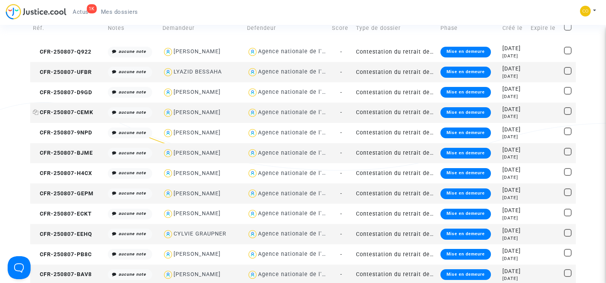
click at [63, 112] on span "CFR-250807-CEMK" at bounding box center [63, 112] width 60 height 7
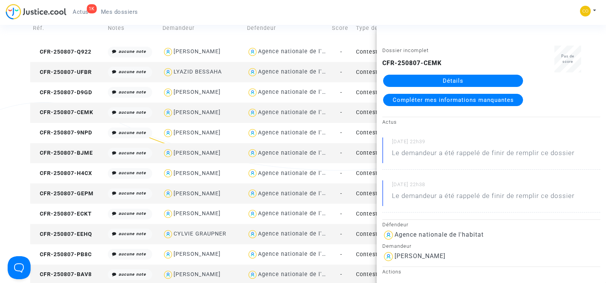
click at [478, 79] on link "Détails" at bounding box center [453, 81] width 140 height 12
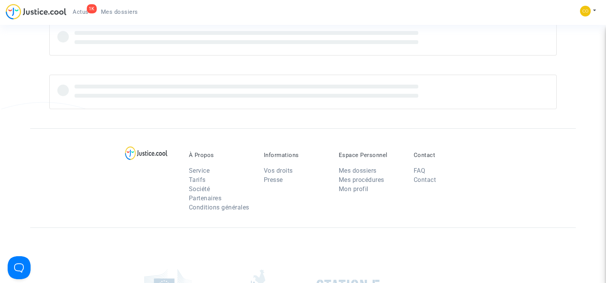
scroll to position [76, 0]
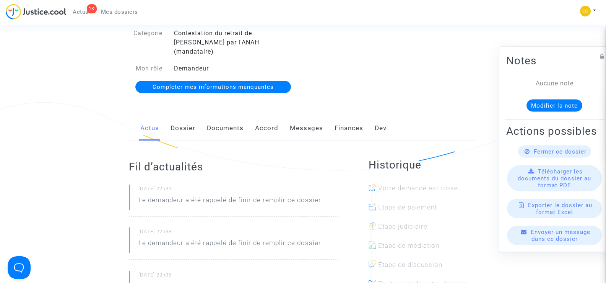
click at [236, 117] on link "Documents" at bounding box center [225, 127] width 37 height 25
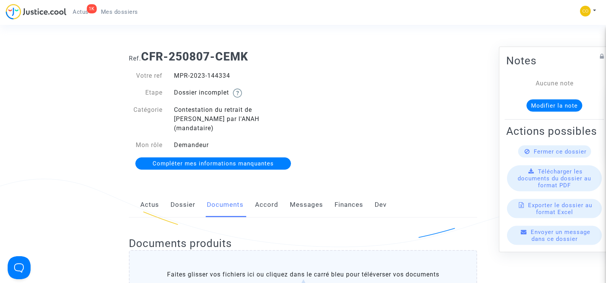
drag, startPoint x: 237, startPoint y: 79, endPoint x: 177, endPoint y: 78, distance: 60.4
click at [177, 78] on div "MPR-2023-144334" at bounding box center [235, 75] width 135 height 9
click at [416, 99] on div "Ref. CFR-250807-CEMK Votre ref MPR-2023-144334 Etape Dossier incomplet Catégori…" at bounding box center [303, 110] width 360 height 132
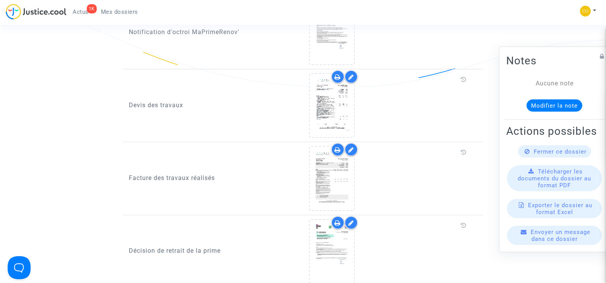
scroll to position [497, 0]
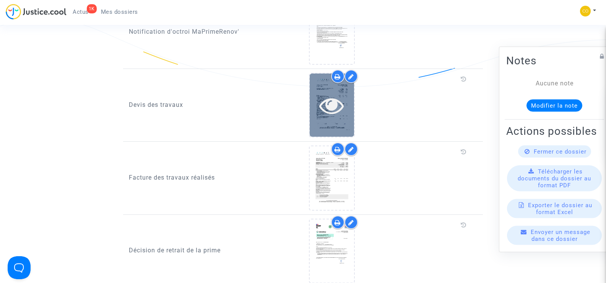
click at [327, 97] on icon at bounding box center [331, 105] width 25 height 24
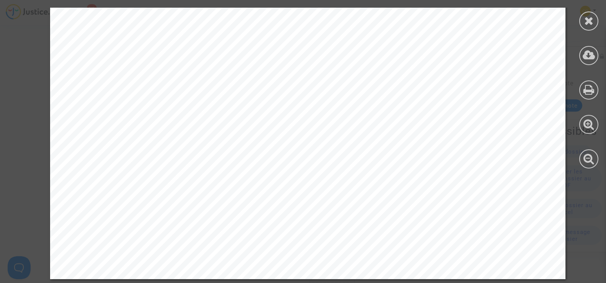
scroll to position [4131, 0]
click at [586, 23] on icon at bounding box center [589, 20] width 10 height 11
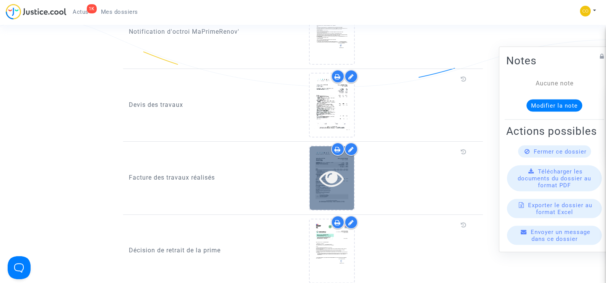
click at [338, 182] on div at bounding box center [332, 177] width 44 height 63
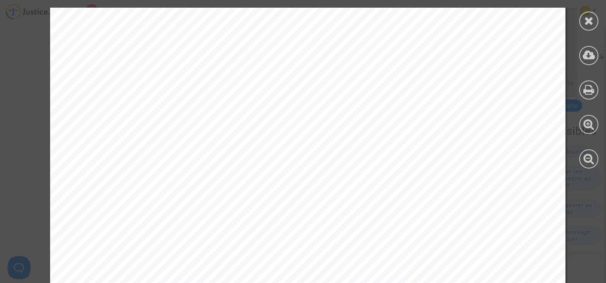
scroll to position [1197, 0]
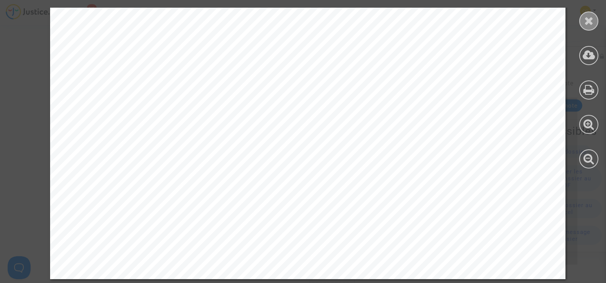
click at [593, 22] on icon at bounding box center [589, 20] width 10 height 11
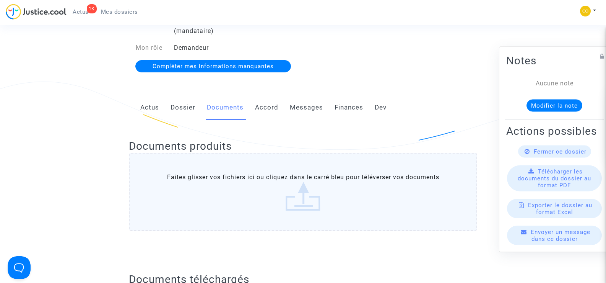
scroll to position [0, 0]
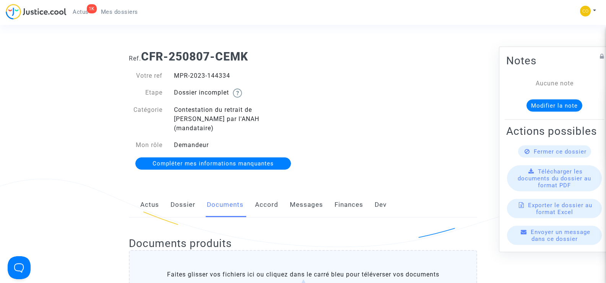
click at [127, 11] on span "Mes dossiers" at bounding box center [119, 11] width 37 height 7
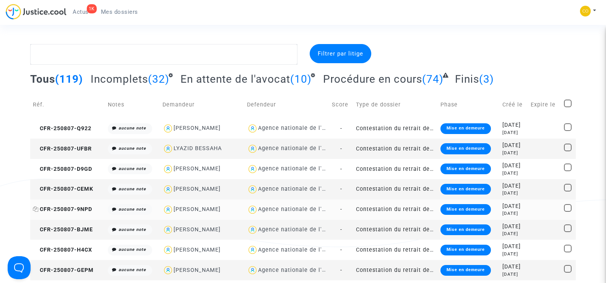
click at [64, 208] on span "CFR-250807-9NPD" at bounding box center [62, 209] width 59 height 7
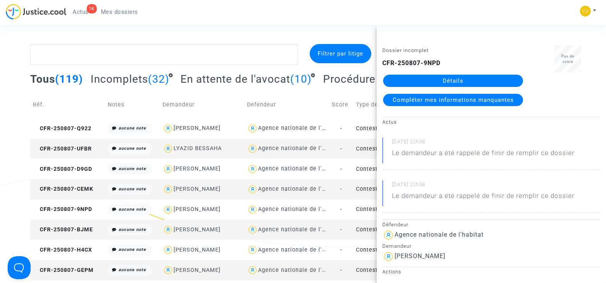
click at [467, 82] on link "Détails" at bounding box center [453, 81] width 140 height 12
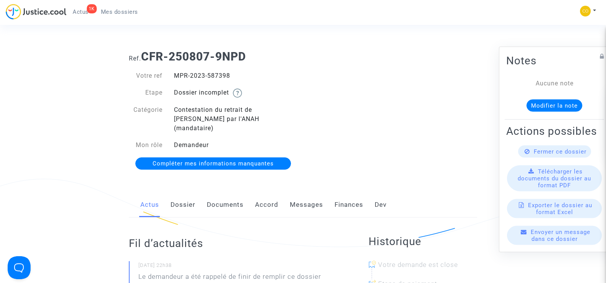
click at [226, 194] on link "Documents" at bounding box center [225, 204] width 37 height 25
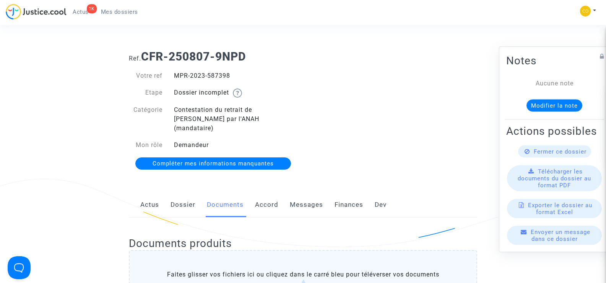
drag, startPoint x: 237, startPoint y: 75, endPoint x: 176, endPoint y: 76, distance: 61.9
click at [176, 76] on div "MPR-2023-587398" at bounding box center [235, 75] width 135 height 9
click at [379, 113] on div "Ref. CFR-250807-9NPD Votre ref MPR-2023-587398 Etape Dossier incomplet Catégori…" at bounding box center [303, 110] width 360 height 132
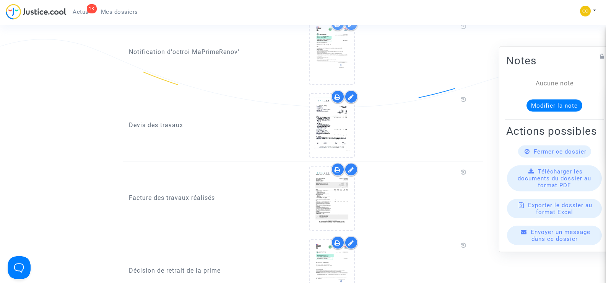
scroll to position [497, 0]
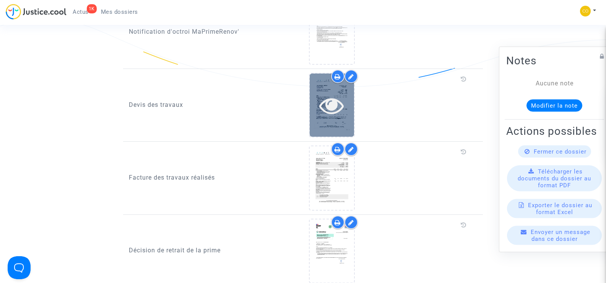
click at [327, 99] on icon at bounding box center [331, 105] width 25 height 24
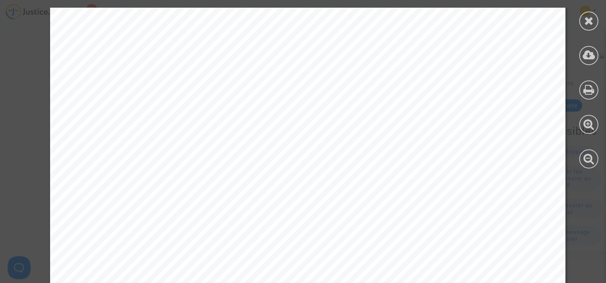
scroll to position [5598, 0]
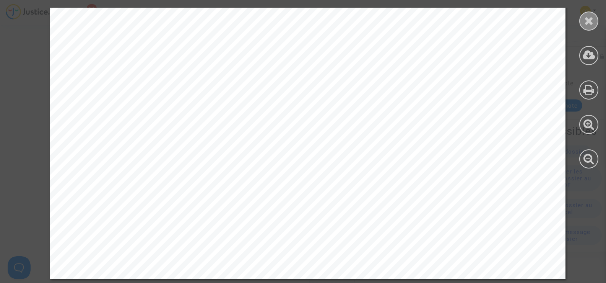
click at [594, 20] on div at bounding box center [588, 20] width 19 height 19
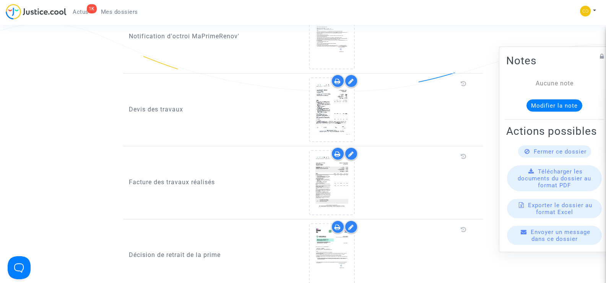
scroll to position [574, 0]
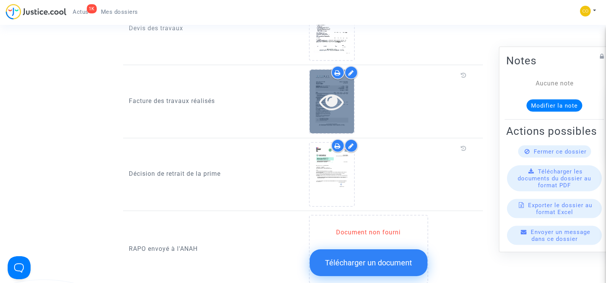
click at [346, 103] on div at bounding box center [332, 101] width 44 height 24
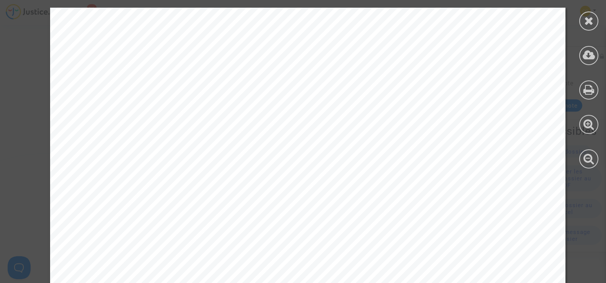
scroll to position [688, 0]
click at [595, 26] on div at bounding box center [588, 20] width 19 height 19
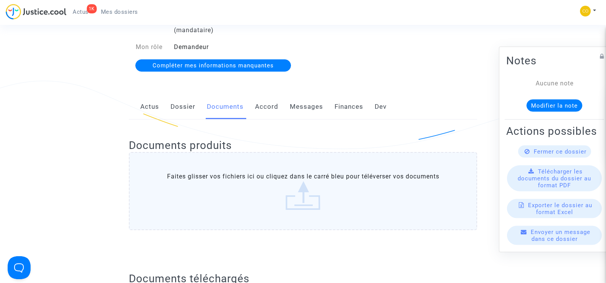
scroll to position [0, 0]
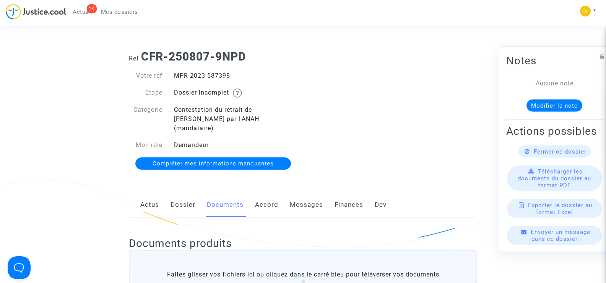
click at [124, 12] on span "Mes dossiers" at bounding box center [119, 11] width 37 height 7
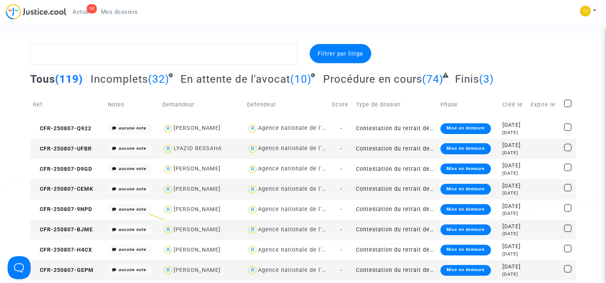
scroll to position [38, 0]
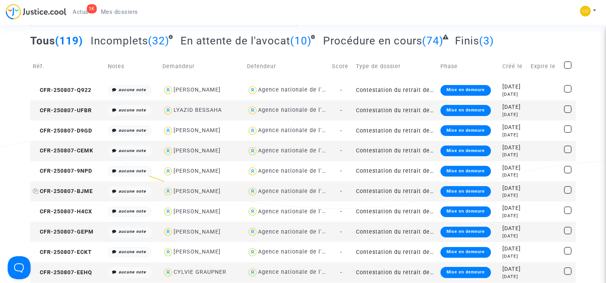
click at [69, 193] on span "CFR-250807-BJME" at bounding box center [63, 191] width 60 height 7
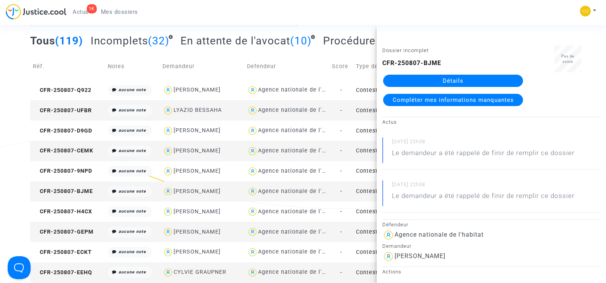
click at [459, 79] on link "Détails" at bounding box center [453, 81] width 140 height 12
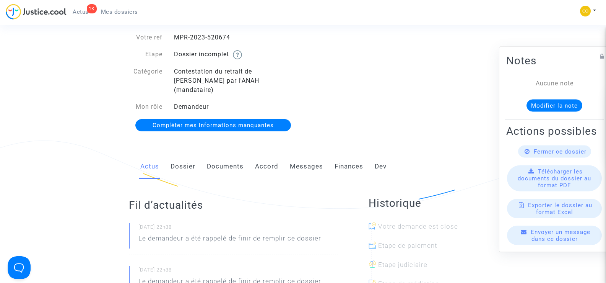
click at [228, 158] on link "Documents" at bounding box center [225, 166] width 37 height 25
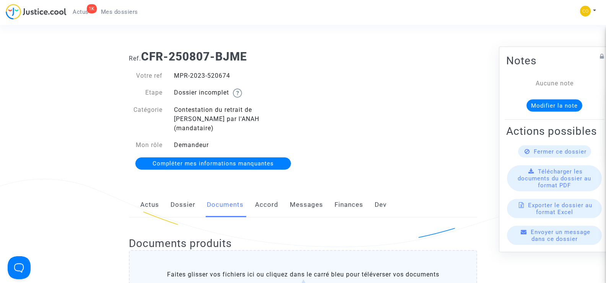
drag, startPoint x: 234, startPoint y: 76, endPoint x: 176, endPoint y: 73, distance: 58.6
click at [176, 73] on div "MPR-2023-520674" at bounding box center [235, 75] width 135 height 9
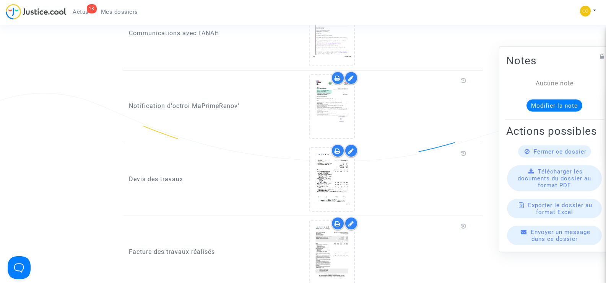
scroll to position [497, 0]
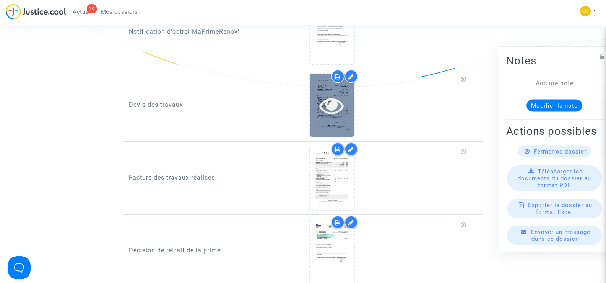
click at [326, 105] on icon at bounding box center [331, 105] width 25 height 24
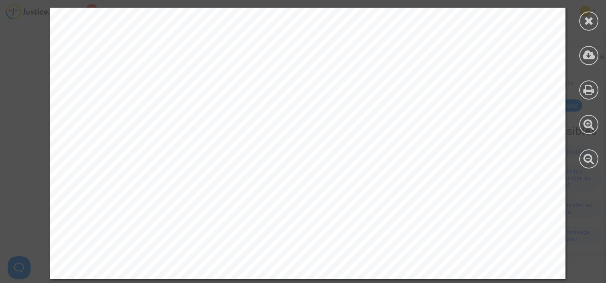
scroll to position [4131, 0]
click at [587, 27] on div at bounding box center [588, 20] width 19 height 19
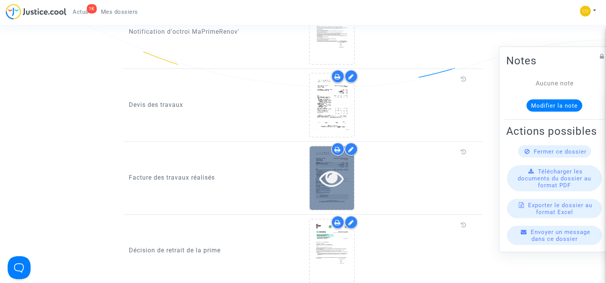
click at [336, 180] on icon at bounding box center [331, 178] width 25 height 24
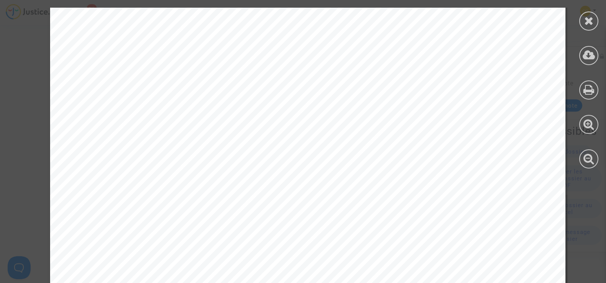
scroll to position [1197, 0]
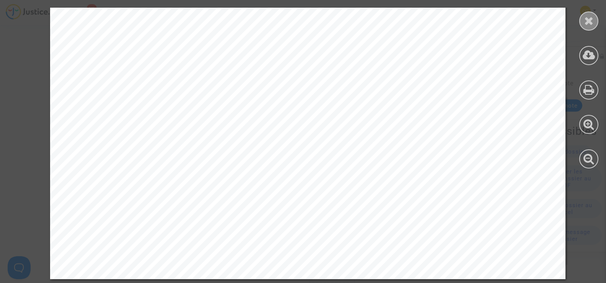
click at [595, 22] on div at bounding box center [588, 20] width 19 height 19
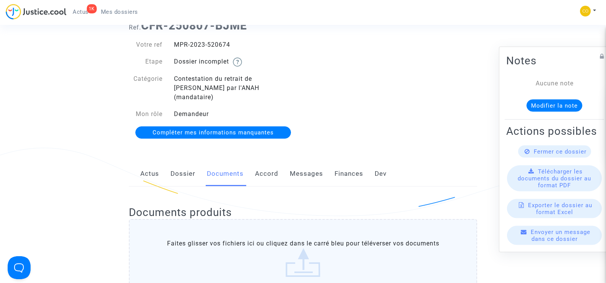
scroll to position [0, 0]
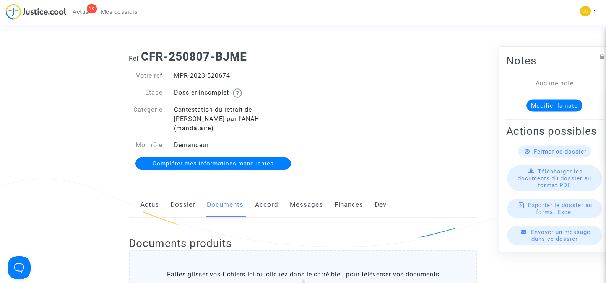
click at [120, 10] on span "Mes dossiers" at bounding box center [119, 11] width 37 height 7
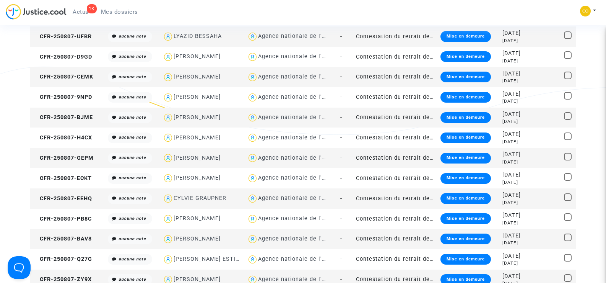
scroll to position [115, 0]
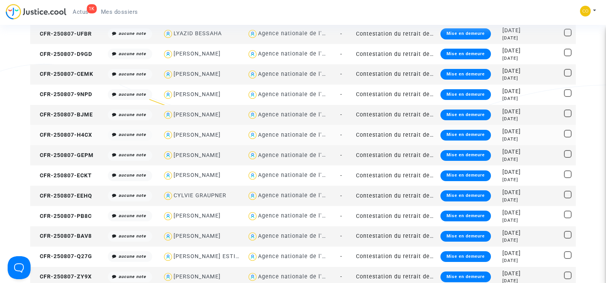
click at [63, 131] on td "CFR-250807-H4CX" at bounding box center [67, 135] width 75 height 20
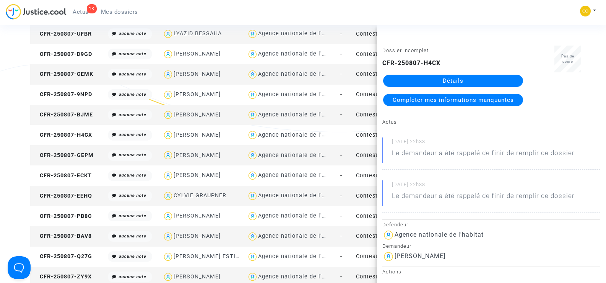
click at [459, 81] on link "Détails" at bounding box center [453, 81] width 140 height 12
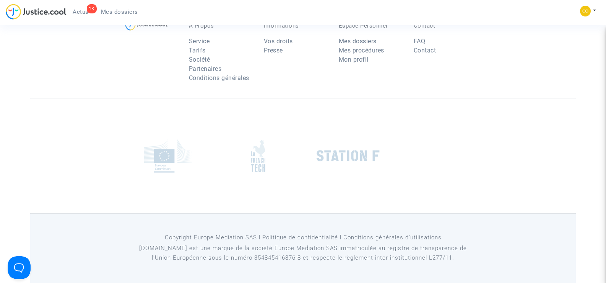
scroll to position [115, 0]
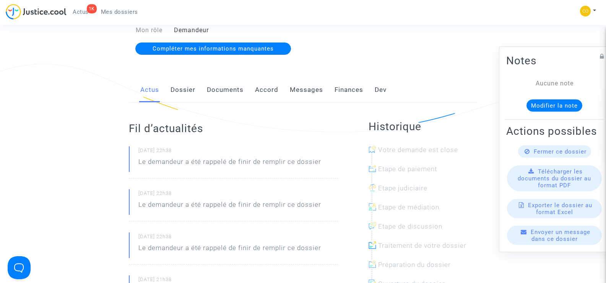
click at [231, 78] on link "Documents" at bounding box center [225, 89] width 37 height 25
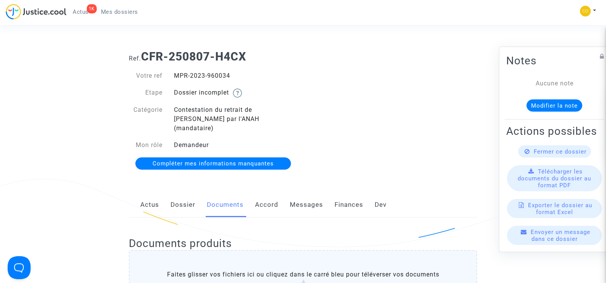
drag, startPoint x: 233, startPoint y: 77, endPoint x: 174, endPoint y: 77, distance: 59.7
click at [174, 77] on div "MPR-2023-960034" at bounding box center [235, 75] width 135 height 9
